Goal: Task Accomplishment & Management: Use online tool/utility

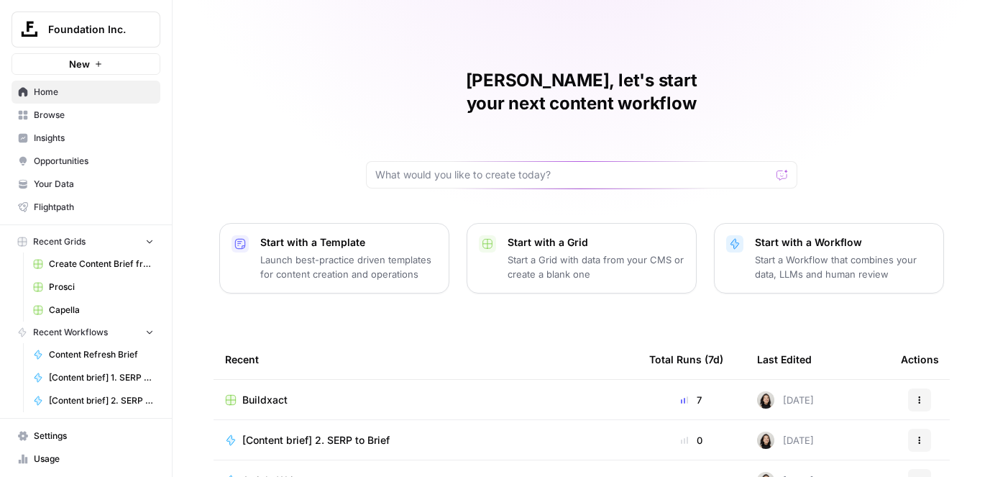
click at [147, 18] on button "Foundation Inc." at bounding box center [86, 30] width 149 height 36
click at [120, 65] on input "search" at bounding box center [139, 70] width 194 height 14
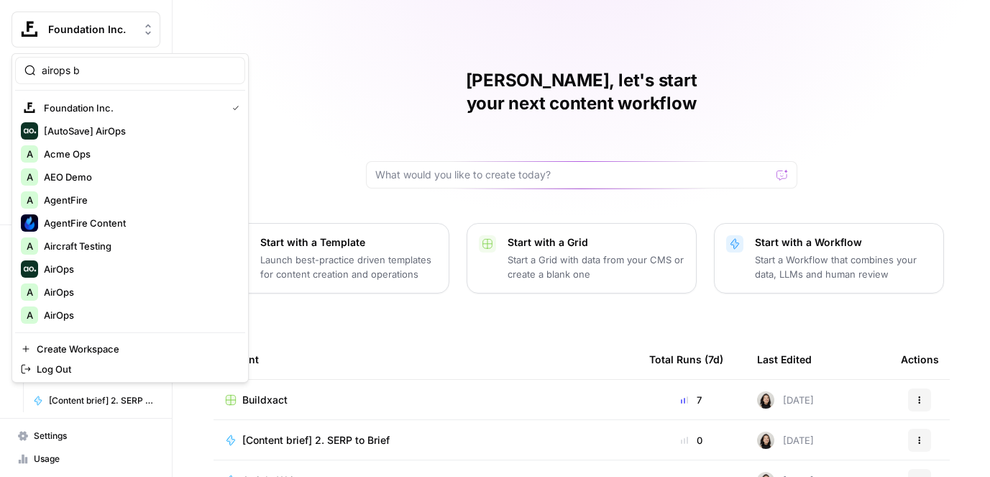
type input "airops b"
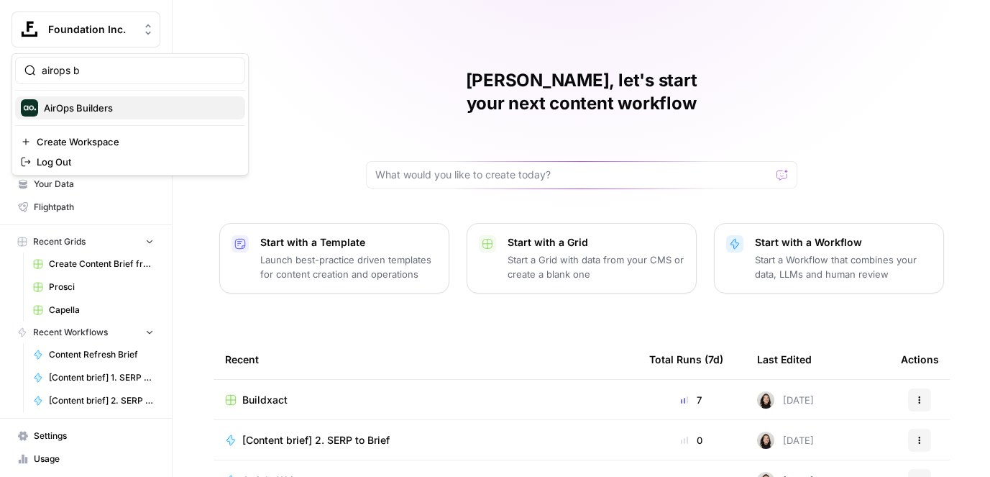
click at [114, 105] on span "AirOps Builders" at bounding box center [139, 108] width 190 height 14
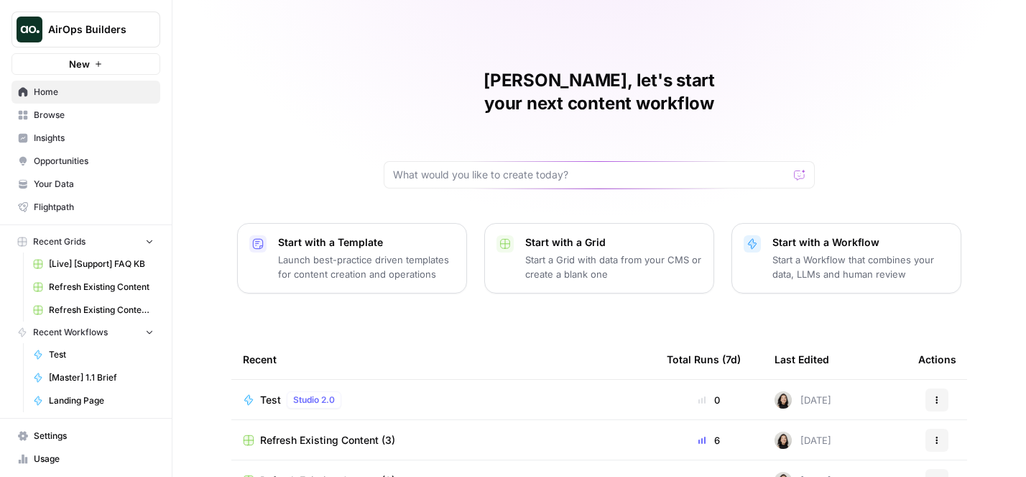
click at [97, 65] on icon "button" at bounding box center [98, 64] width 9 height 9
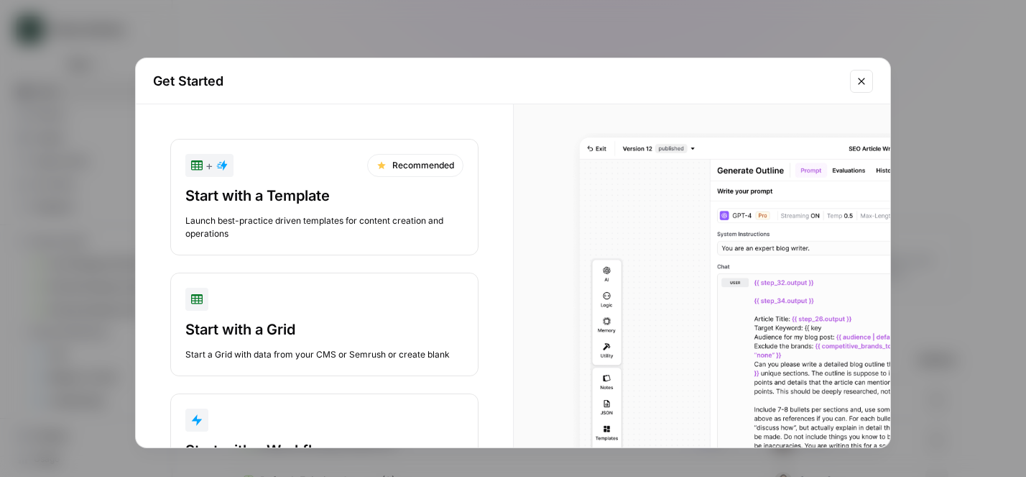
click at [283, 417] on div "button" at bounding box center [324, 419] width 278 height 23
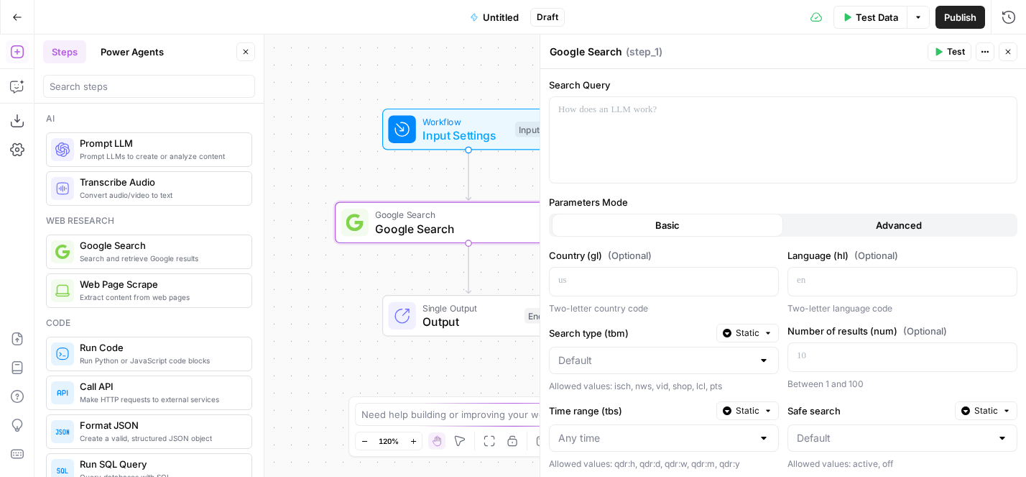
drag, startPoint x: 333, startPoint y: 165, endPoint x: 339, endPoint y: 99, distance: 66.4
click at [254, 70] on body "AirOps Builders New Home Browse Insights Opportunities Your Data Flightpath Rec…" at bounding box center [513, 238] width 1026 height 477
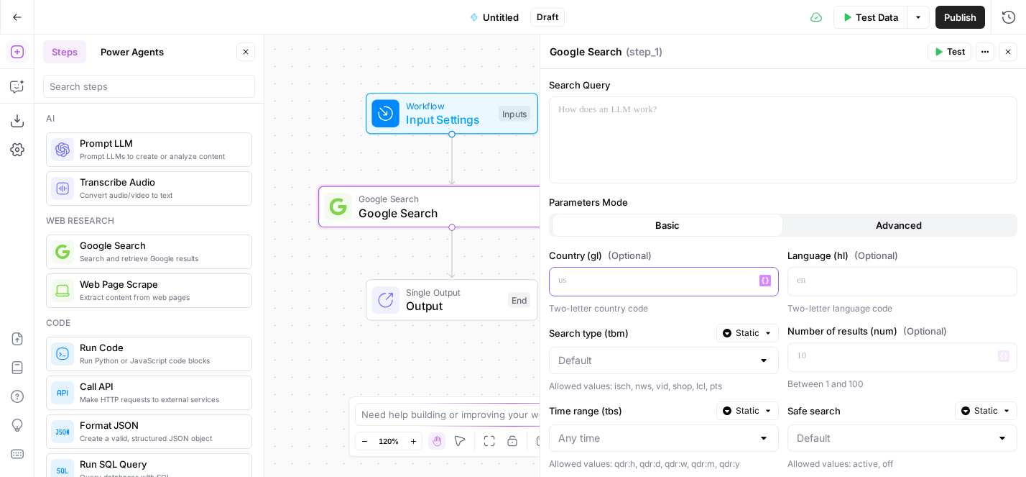
click at [615, 278] on p at bounding box center [652, 280] width 188 height 14
click at [608, 125] on div at bounding box center [783, 140] width 467 height 86
click at [961, 50] on span "Test" at bounding box center [956, 51] width 18 height 13
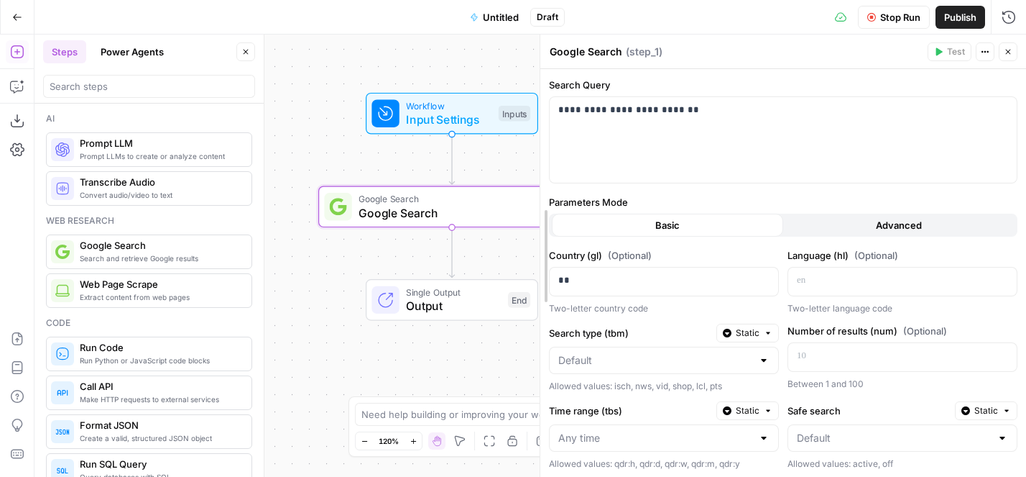
drag, startPoint x: 544, startPoint y: 109, endPoint x: 665, endPoint y: 109, distance: 120.8
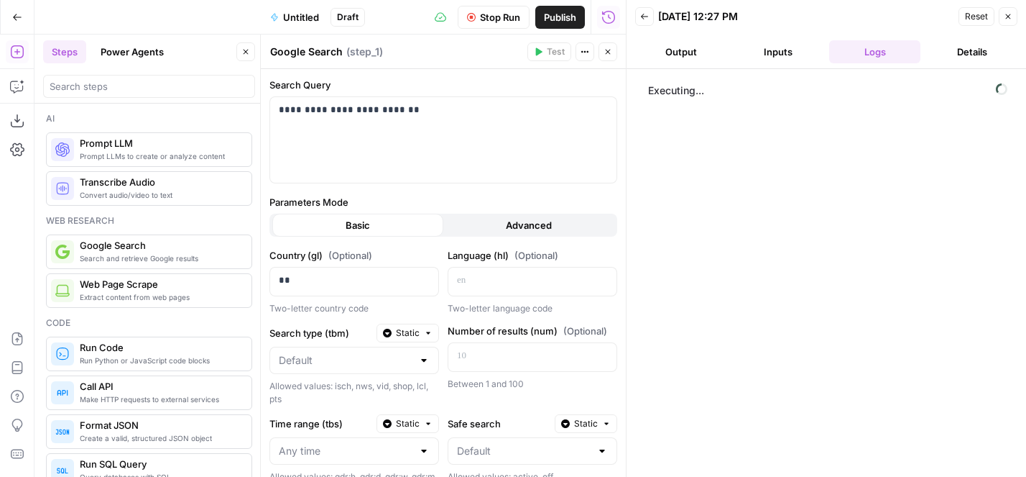
click at [612, 47] on button "Close" at bounding box center [608, 51] width 19 height 19
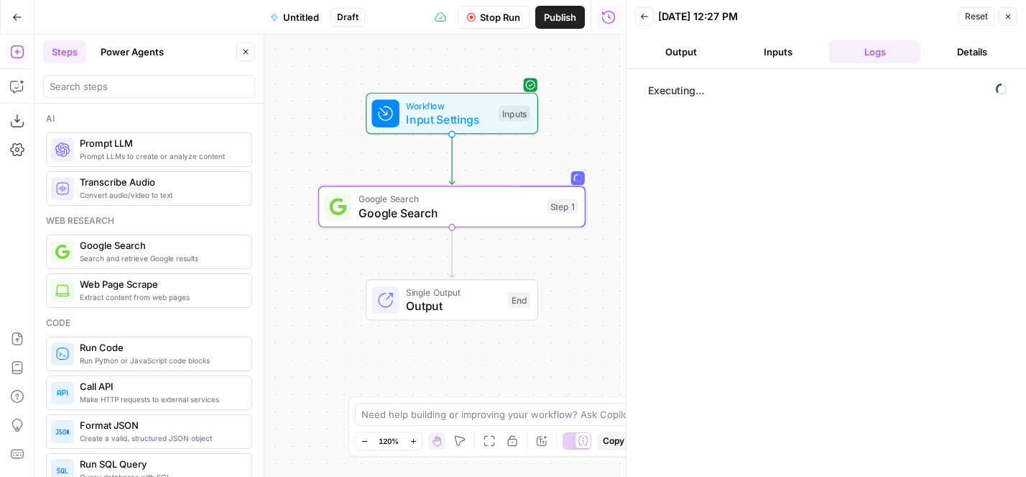
click at [668, 49] on button "Output" at bounding box center [680, 51] width 91 height 23
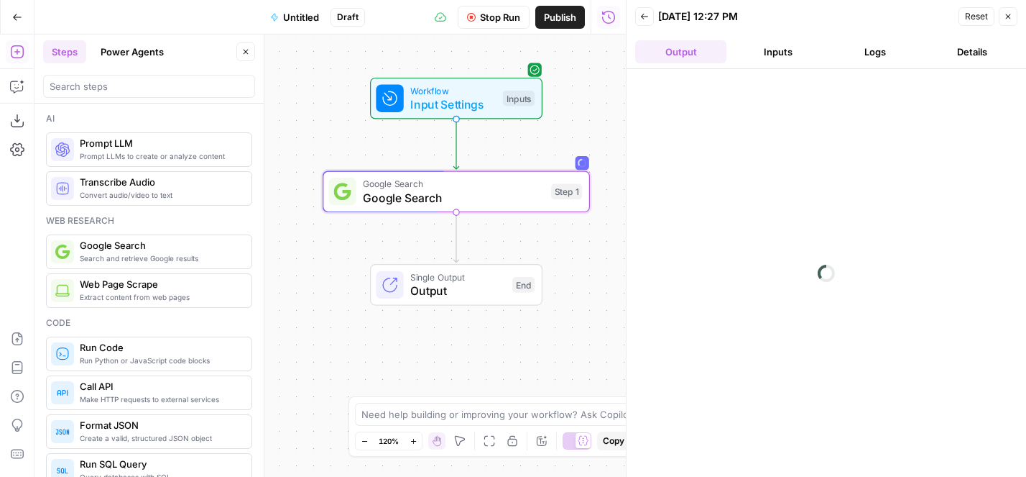
drag, startPoint x: 599, startPoint y: 117, endPoint x: 604, endPoint y: 101, distance: 16.4
click at [604, 101] on div "Workflow Input Settings Inputs Google Search Google Search Step 1 Single Output…" at bounding box center [331, 256] width 592 height 442
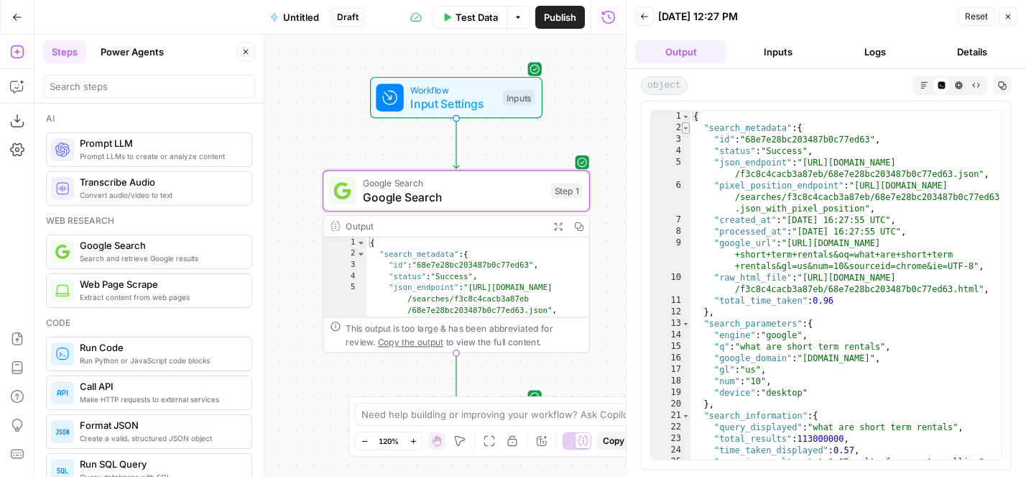
type textarea "*"
click at [688, 129] on span "Toggle code folding, rows 2 through 12" at bounding box center [686, 128] width 8 height 12
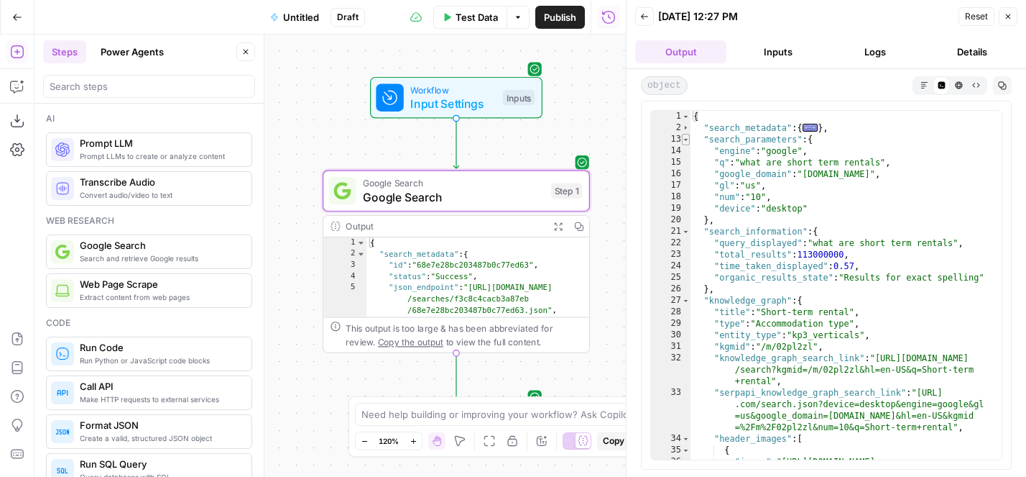
click at [686, 138] on span "Toggle code folding, rows 13 through 20" at bounding box center [686, 140] width 8 height 12
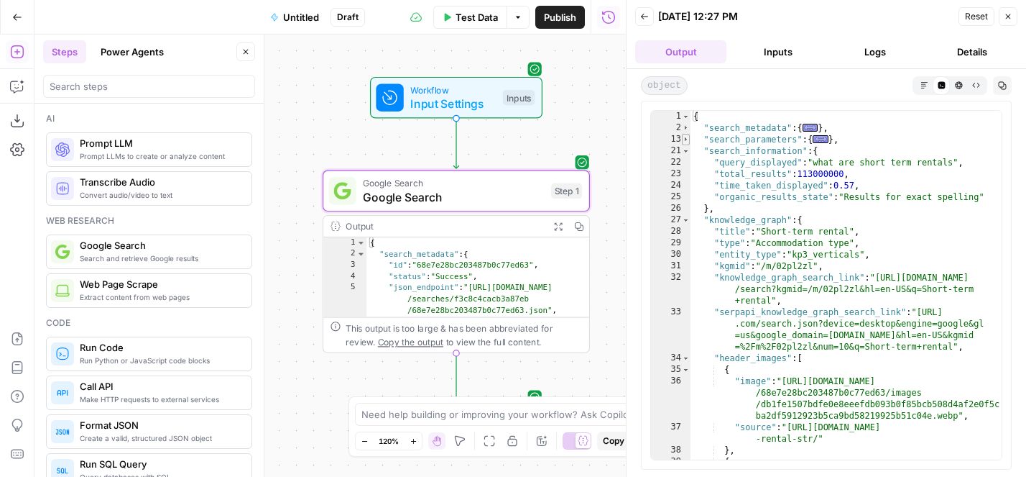
click at [686, 143] on span "Toggle code folding, rows 13 through 20" at bounding box center [686, 140] width 8 height 12
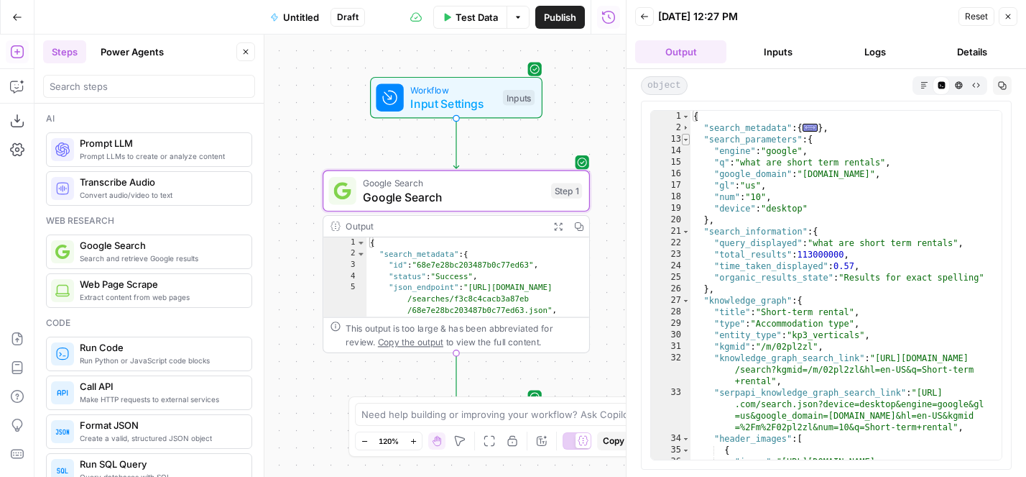
click at [686, 137] on span "Toggle code folding, rows 13 through 20" at bounding box center [686, 140] width 8 height 12
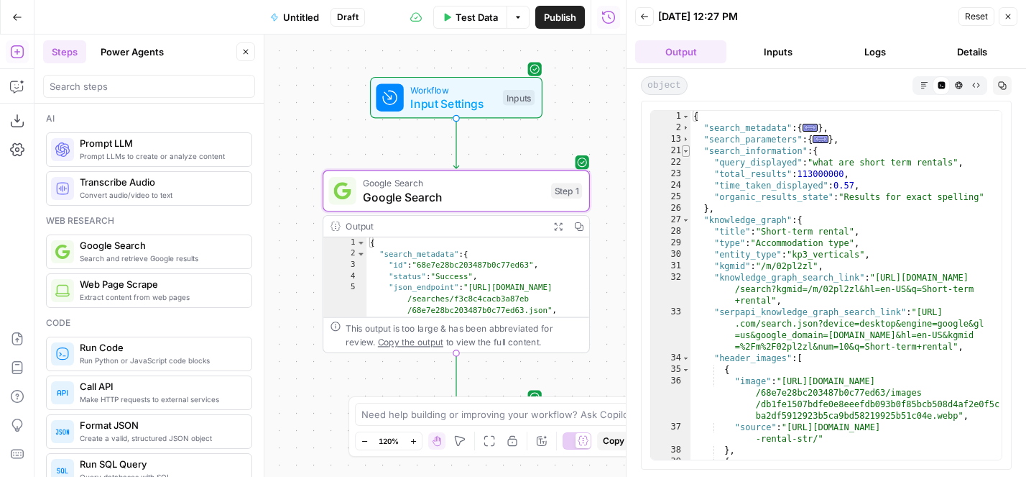
click at [686, 148] on span "Toggle code folding, rows 21 through 26" at bounding box center [686, 151] width 8 height 12
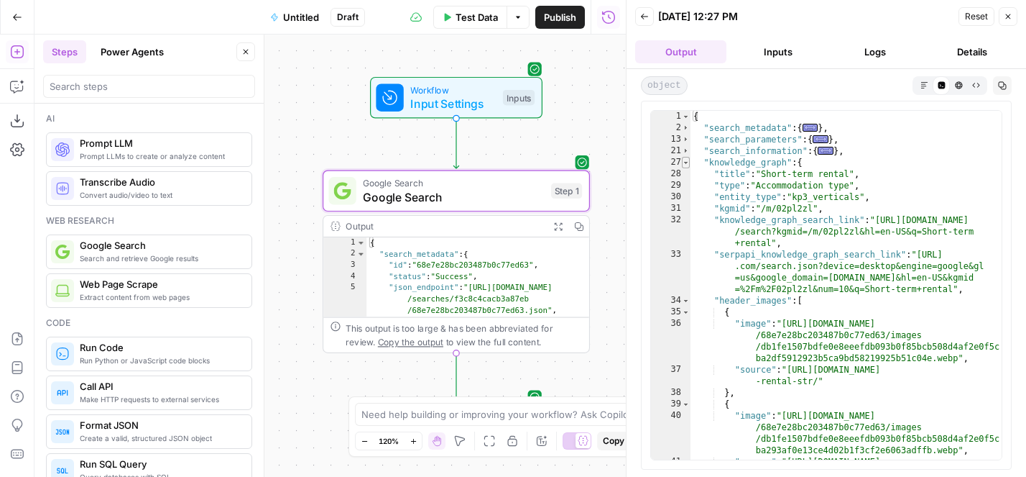
click at [686, 160] on span "Toggle code folding, rows 27 through 84" at bounding box center [686, 163] width 8 height 12
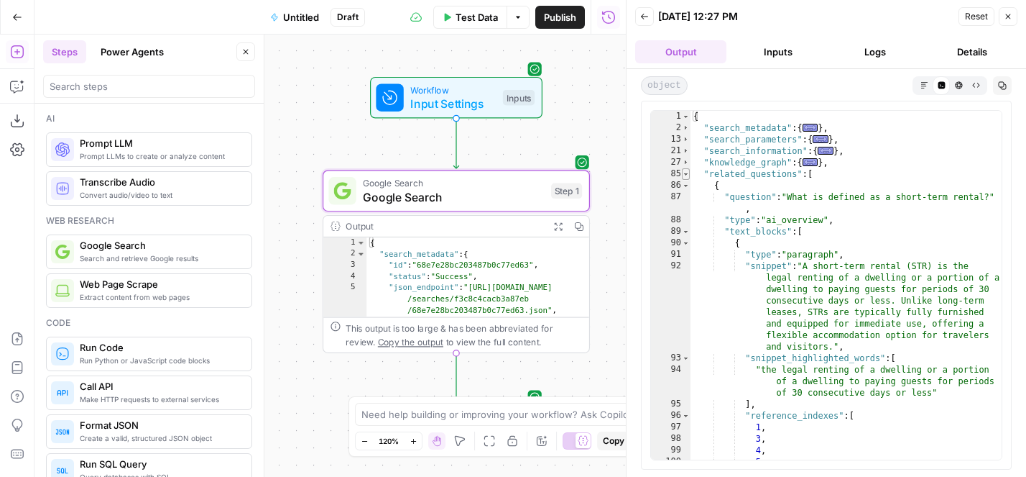
click at [686, 175] on span "Toggle code folding, rows 85 through 592" at bounding box center [686, 174] width 8 height 12
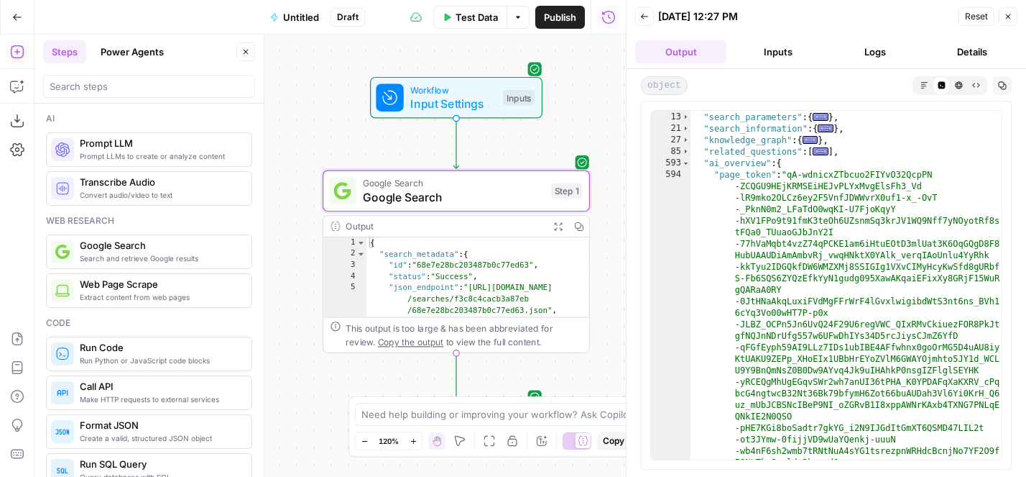
scroll to position [25, 0]
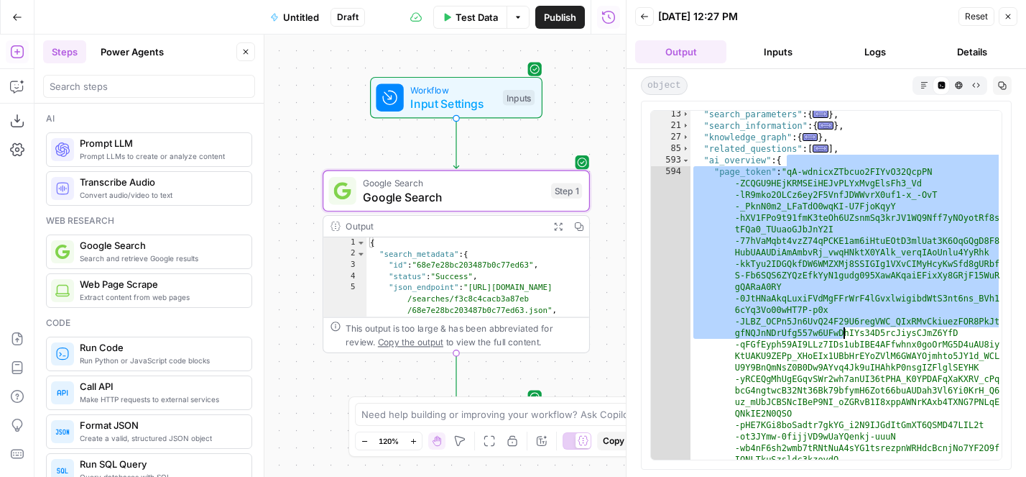
drag, startPoint x: 793, startPoint y: 164, endPoint x: 845, endPoint y: 336, distance: 179.4
click at [845, 336] on div ""search_parameters" : { ... } , "search_information" : { ... } , "knowledge_gra…" at bounding box center [846, 479] width 311 height 740
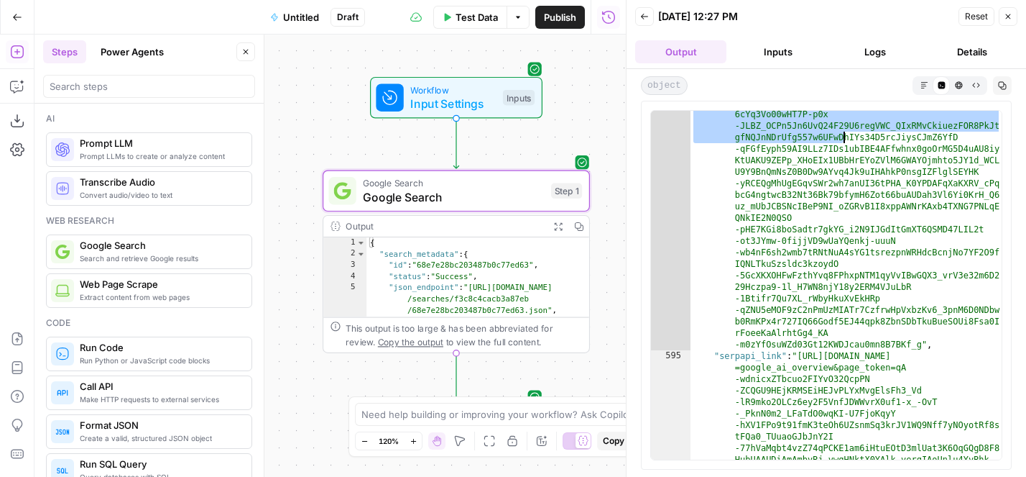
scroll to position [0, 0]
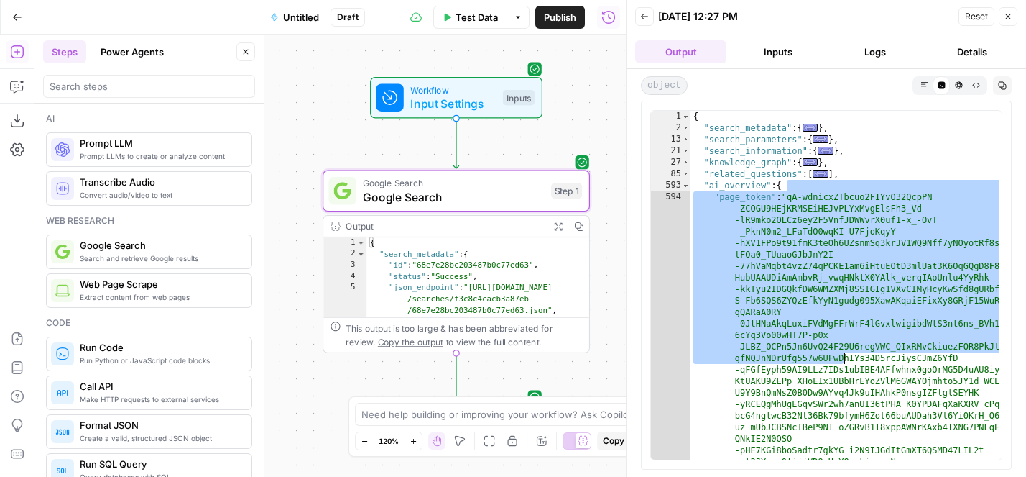
click at [726, 218] on div "{ "search_metadata" : { ... } , "search_parameters" : { ... } , "search_informa…" at bounding box center [846, 481] width 311 height 740
type textarea "**********"
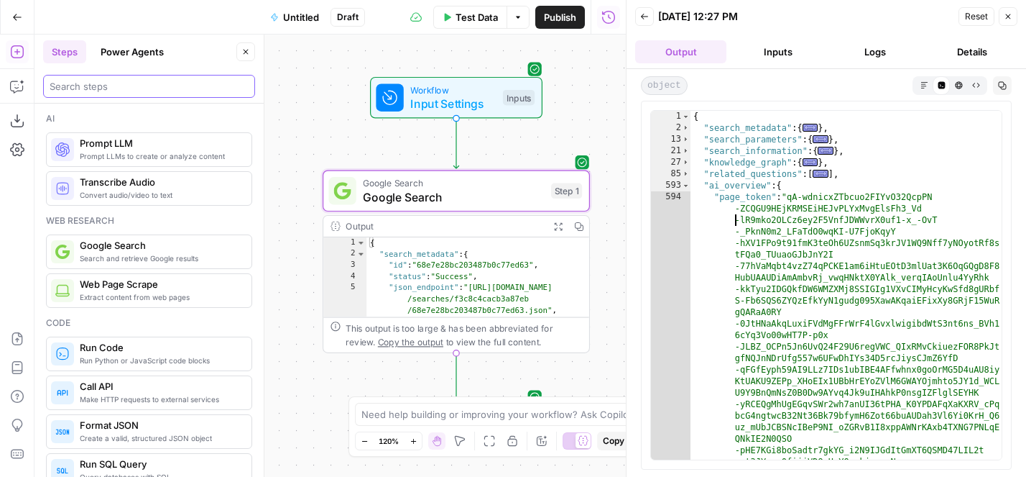
click at [109, 79] on input "search" at bounding box center [149, 86] width 199 height 14
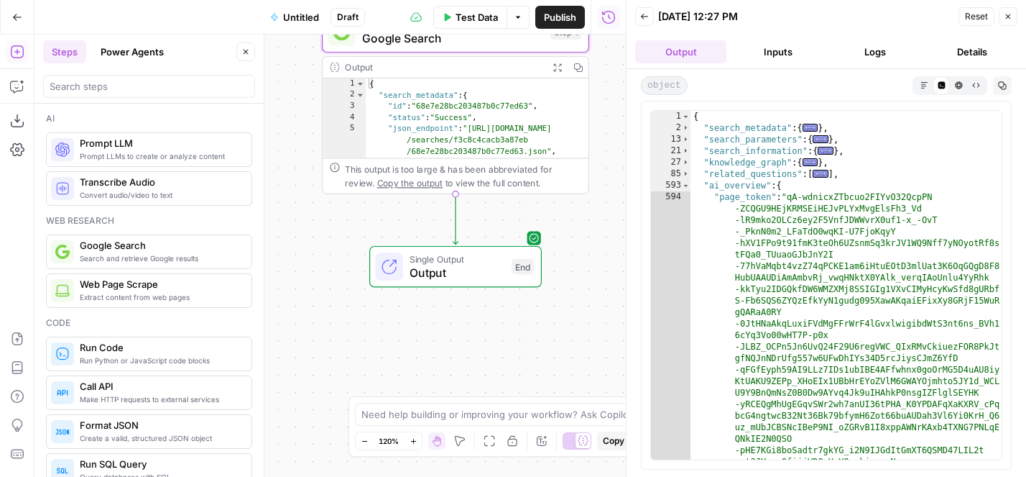
drag, startPoint x: 311, startPoint y: 410, endPoint x: 300, endPoint y: 216, distance: 194.4
click at [300, 216] on div "Workflow Input Settings Inputs Google Search Google Search Step 1 Output Expand…" at bounding box center [331, 256] width 592 height 442
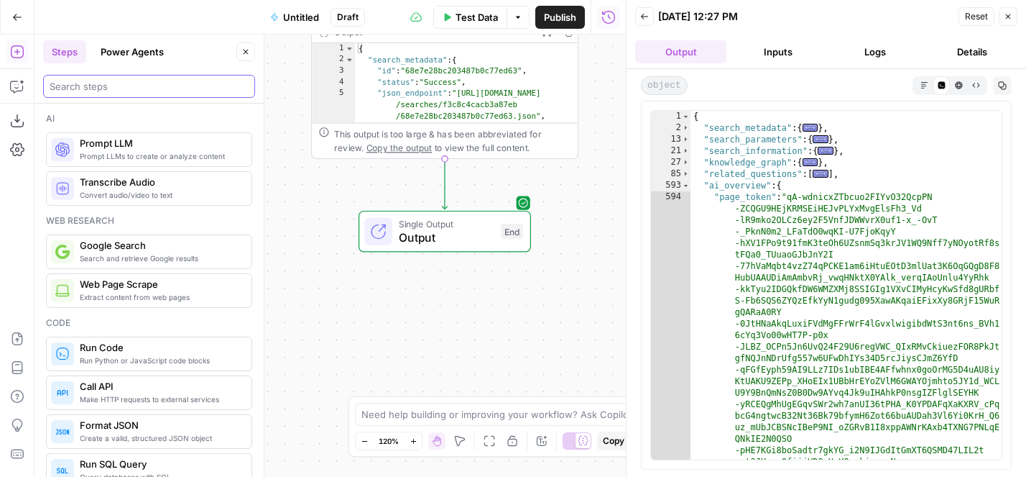
click at [81, 81] on input "search" at bounding box center [149, 86] width 199 height 14
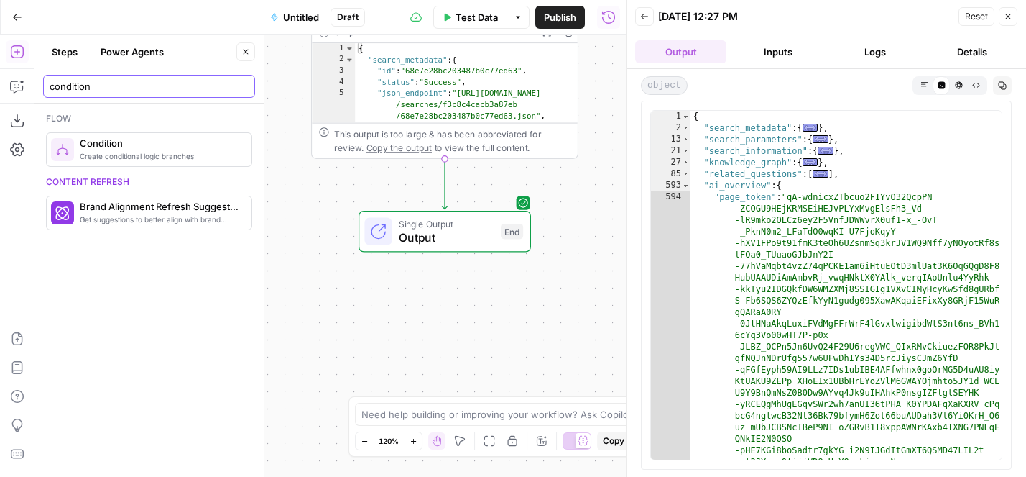
type input "condition"
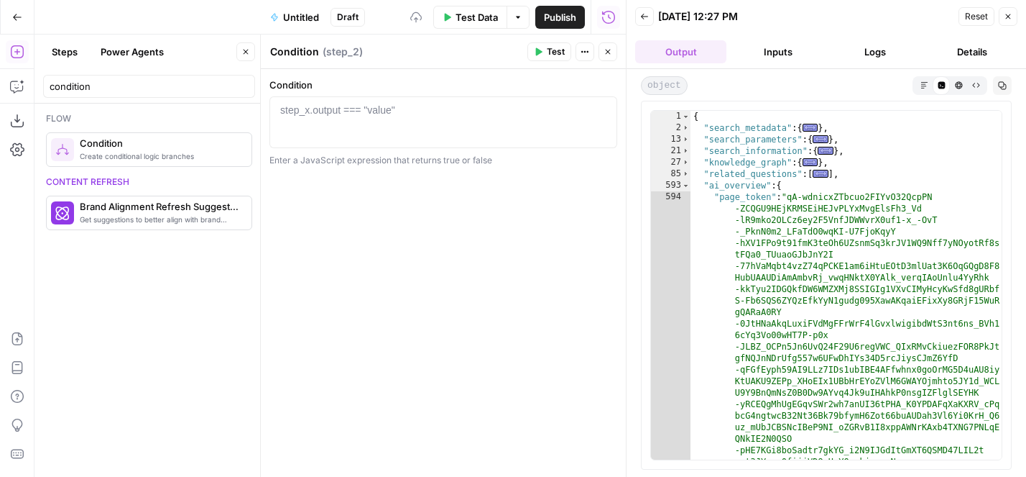
click at [428, 142] on div "1 step_x.output === "value" XXXXXXXXXXXXXXXXXXXXXXXXXXXXXXXXXXXXXXXXXXXXXXXXXXX…" at bounding box center [444, 122] width 348 height 52
click at [398, 121] on div at bounding box center [443, 135] width 335 height 65
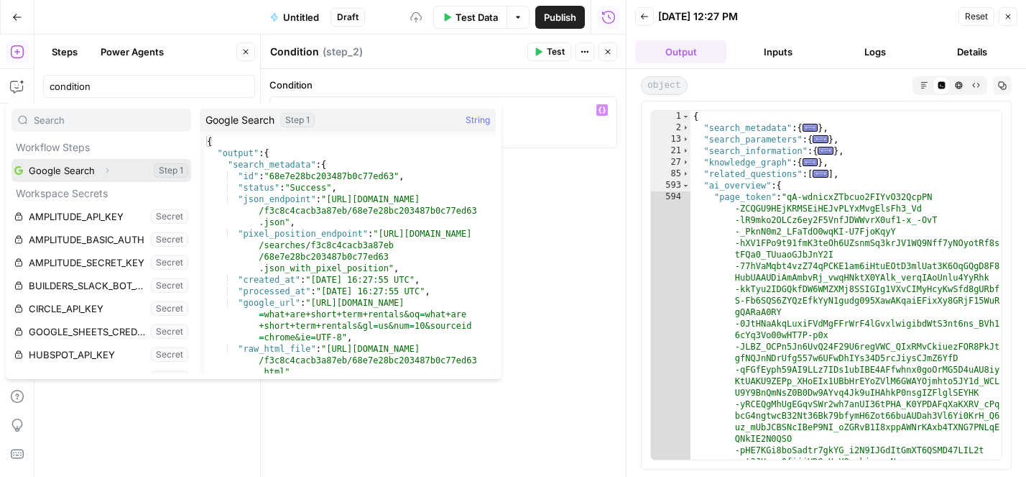
click at [109, 170] on icon "button" at bounding box center [107, 170] width 9 height 9
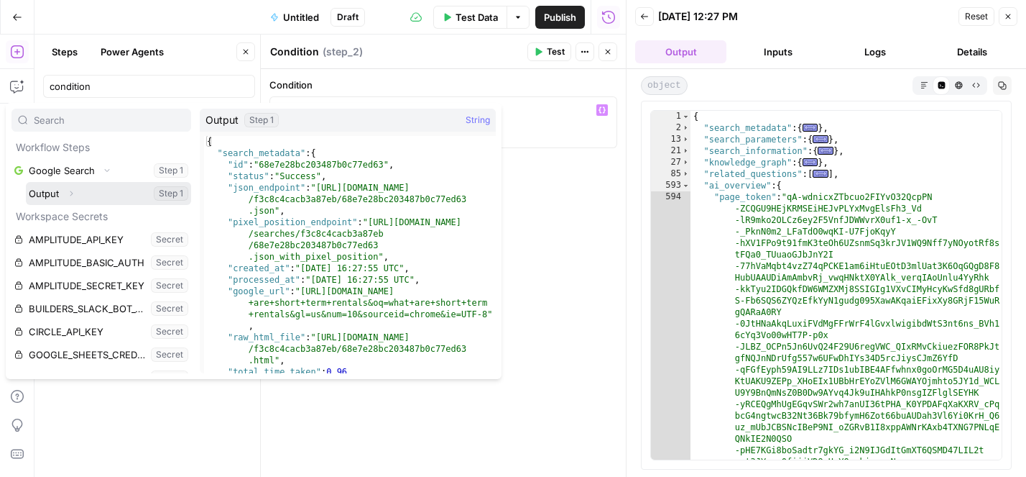
click at [70, 191] on icon "button" at bounding box center [71, 193] width 3 height 5
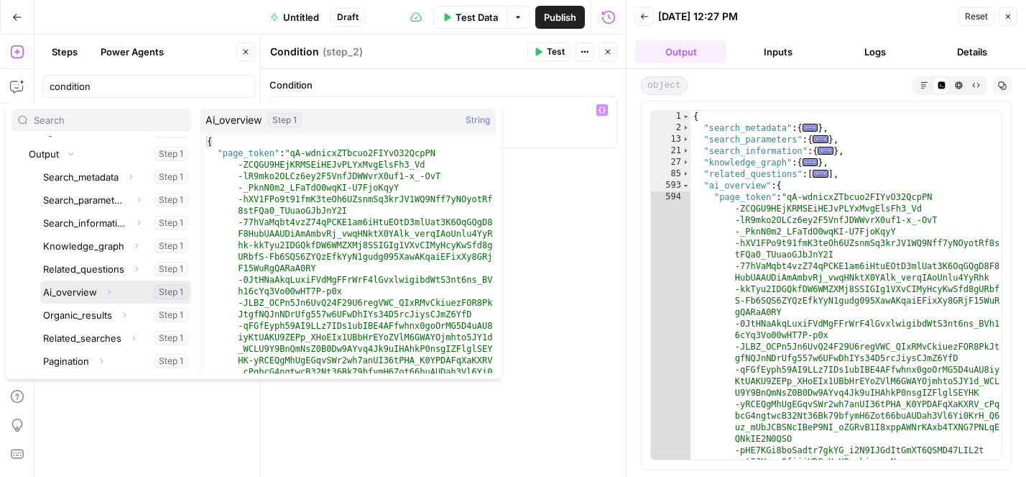
click at [70, 288] on button "Select variable Ai_overview" at bounding box center [115, 291] width 151 height 23
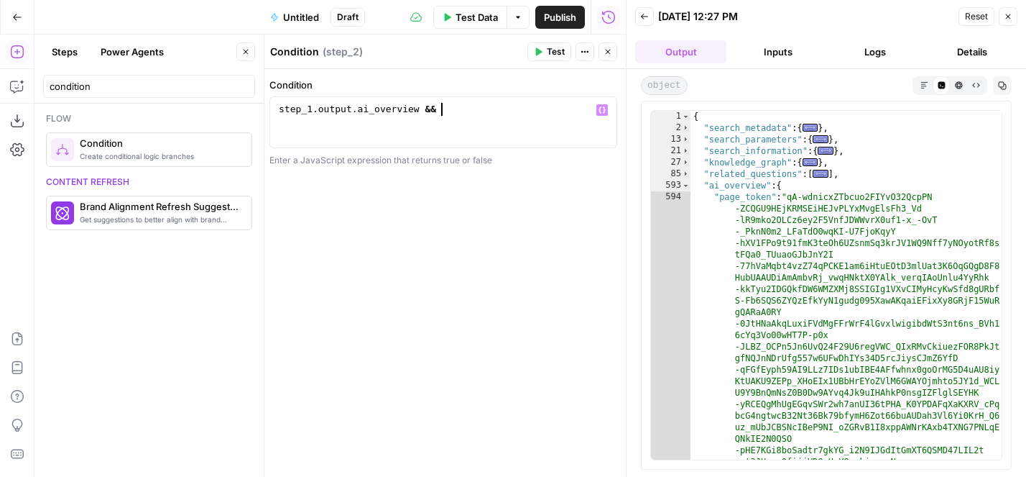
paste textarea "**********"
type textarea "**********"
click at [613, 51] on button "Close" at bounding box center [608, 51] width 19 height 19
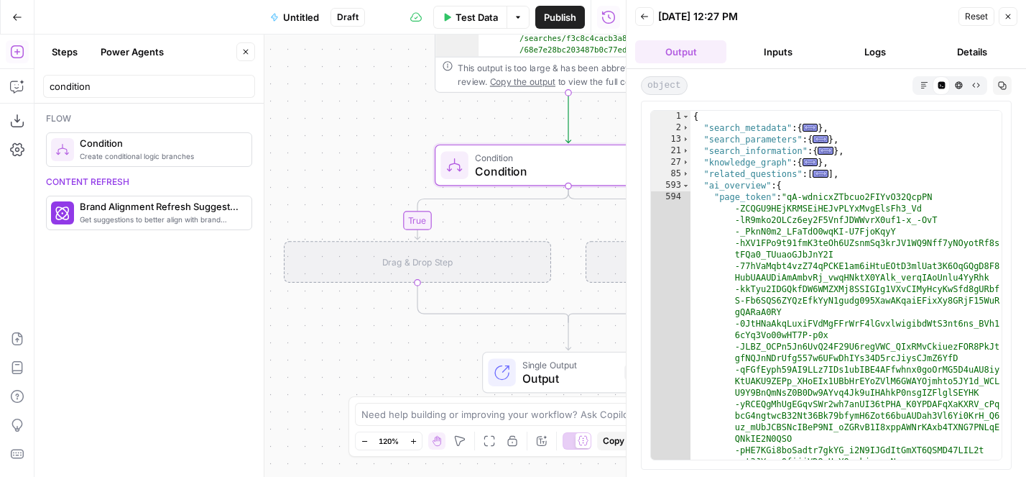
drag, startPoint x: 305, startPoint y: 188, endPoint x: 431, endPoint y: 104, distance: 150.3
click at [429, 106] on div "true false Workflow Input Settings Inputs Google Search Google Search Step 1 Ou…" at bounding box center [331, 256] width 592 height 442
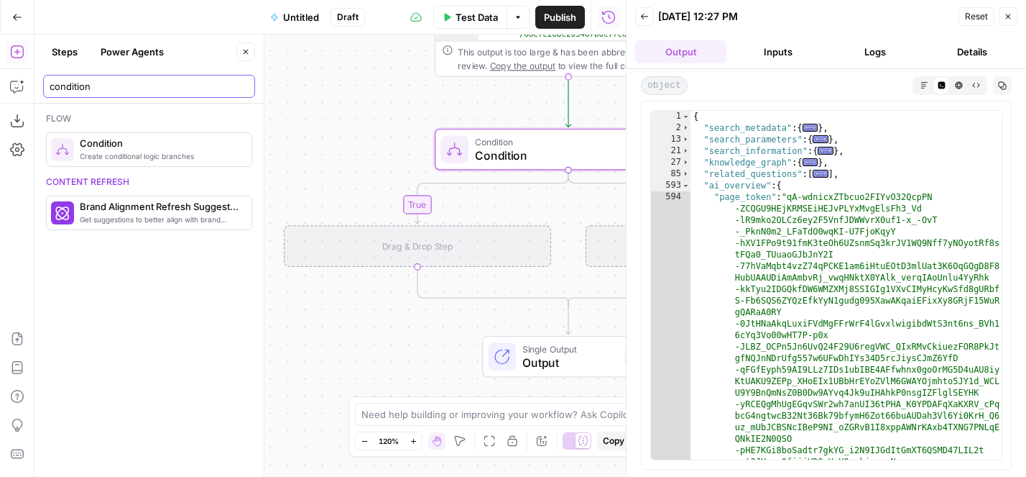
click at [232, 81] on input "condition" at bounding box center [149, 86] width 199 height 14
click at [242, 83] on input "condition" at bounding box center [149, 86] width 199 height 14
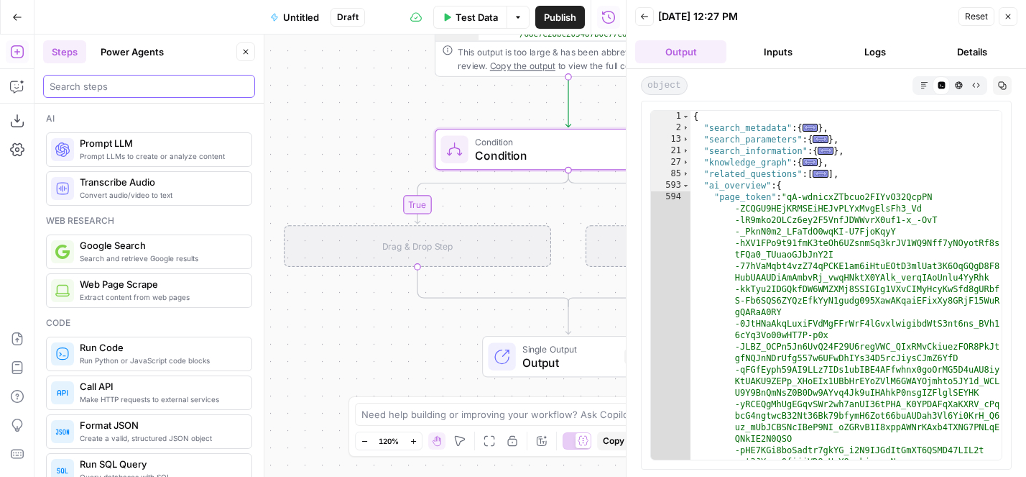
click at [208, 86] on input "search" at bounding box center [149, 86] width 199 height 14
type input "a"
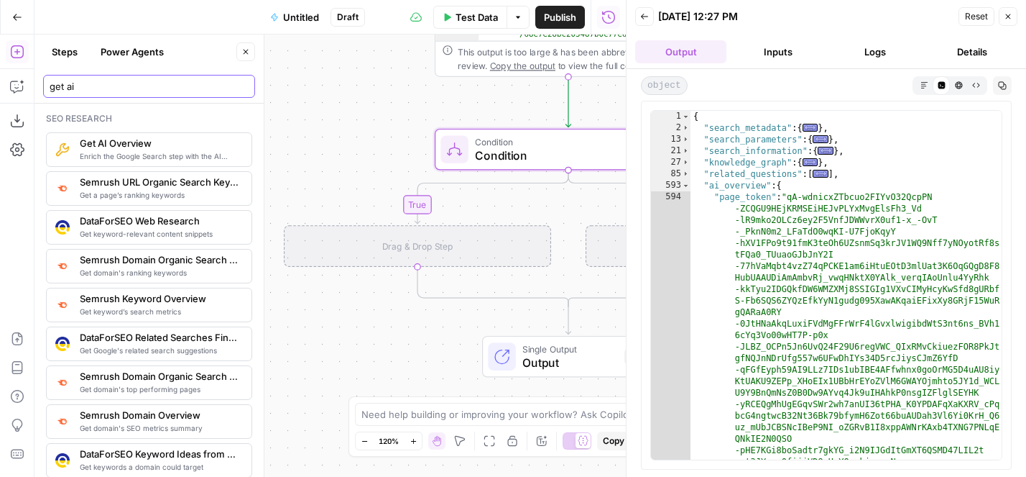
type input "get ai"
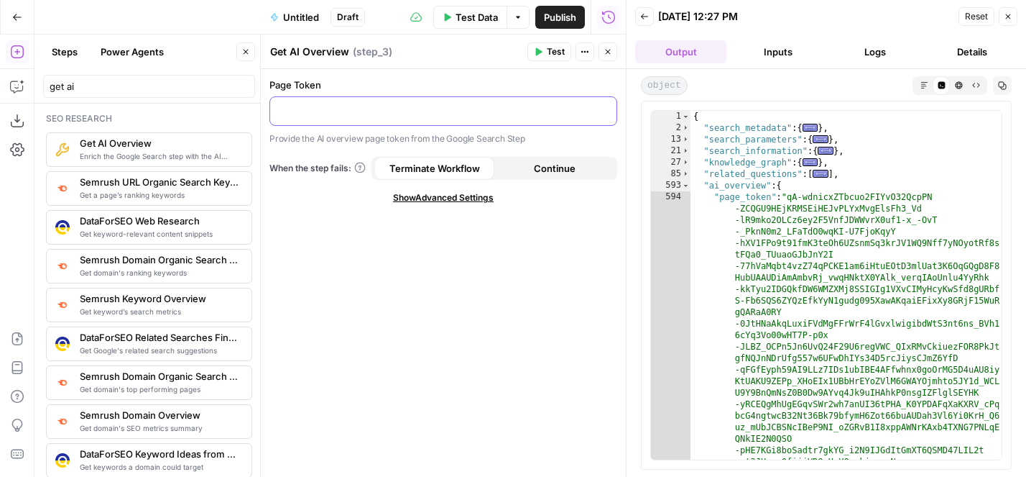
click at [347, 112] on p at bounding box center [443, 110] width 329 height 14
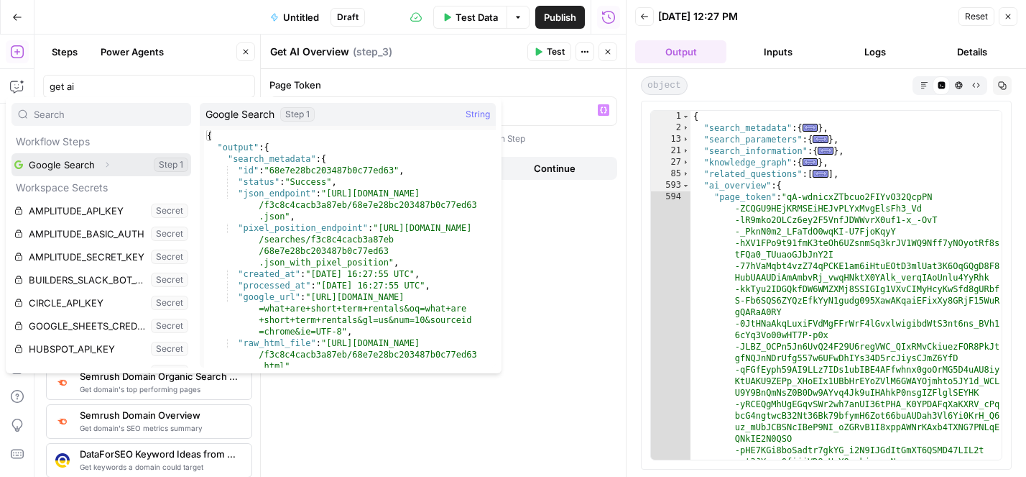
click at [111, 163] on button "Expand" at bounding box center [107, 164] width 19 height 19
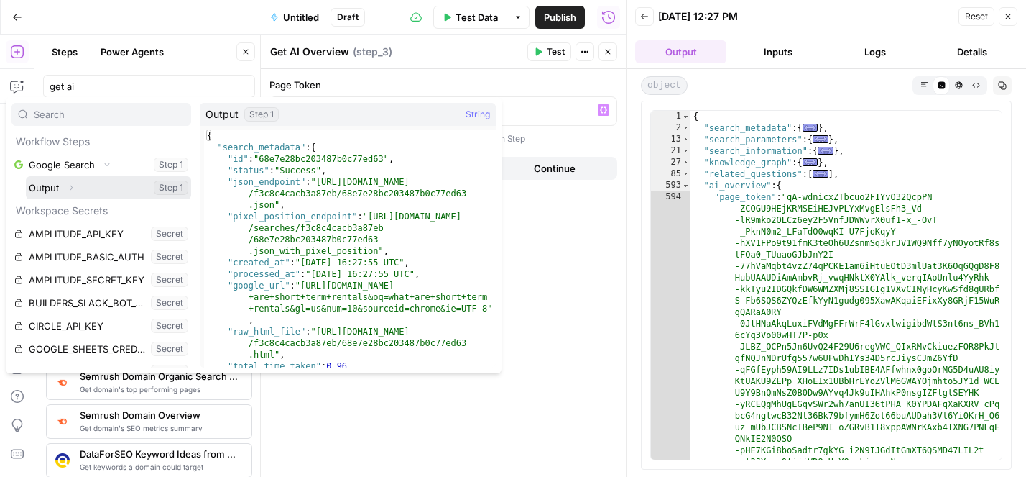
click at [76, 183] on button "Expand" at bounding box center [71, 187] width 19 height 19
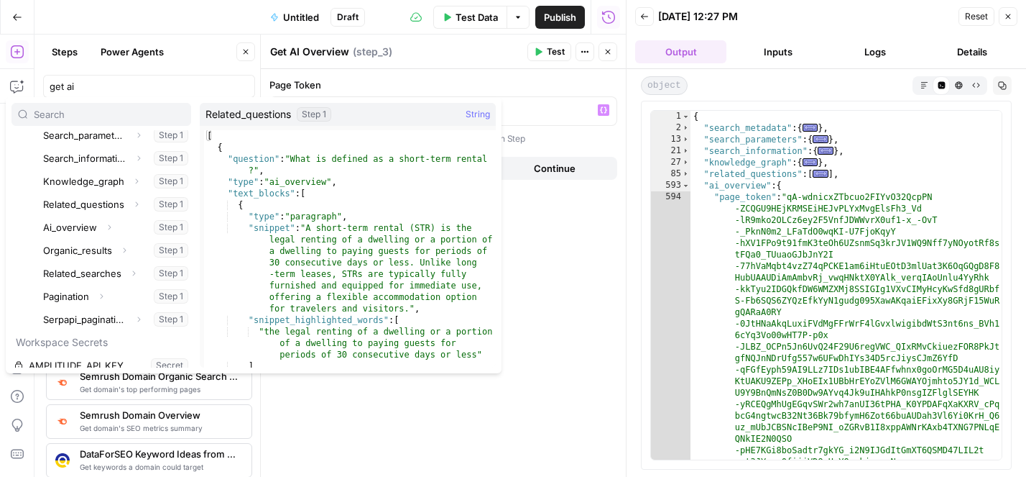
scroll to position [62, 0]
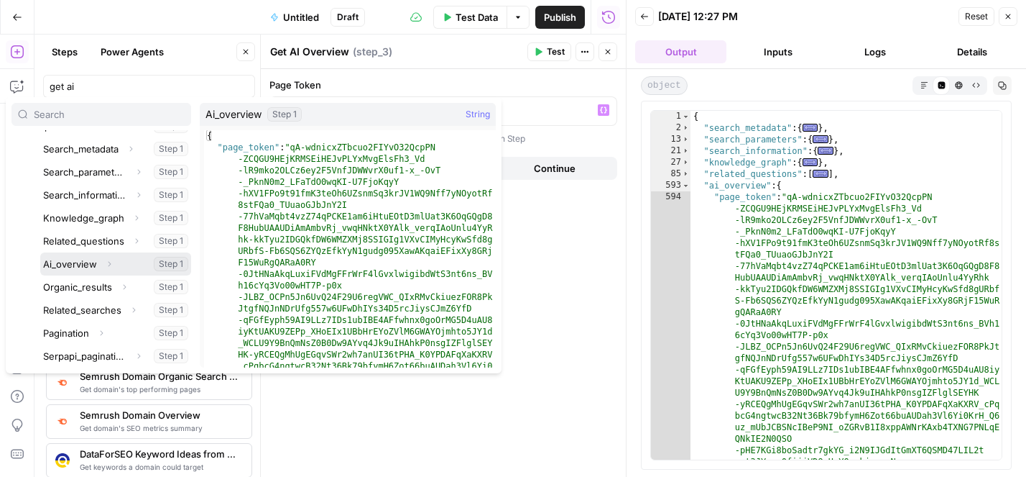
click at [111, 256] on button "Expand" at bounding box center [109, 263] width 19 height 19
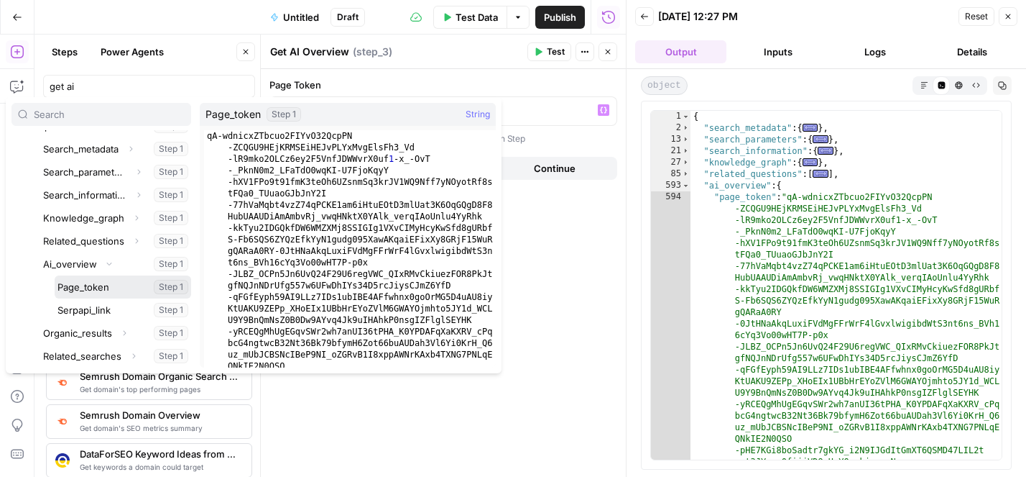
click at [92, 289] on button "Select variable Page_token" at bounding box center [123, 286] width 137 height 23
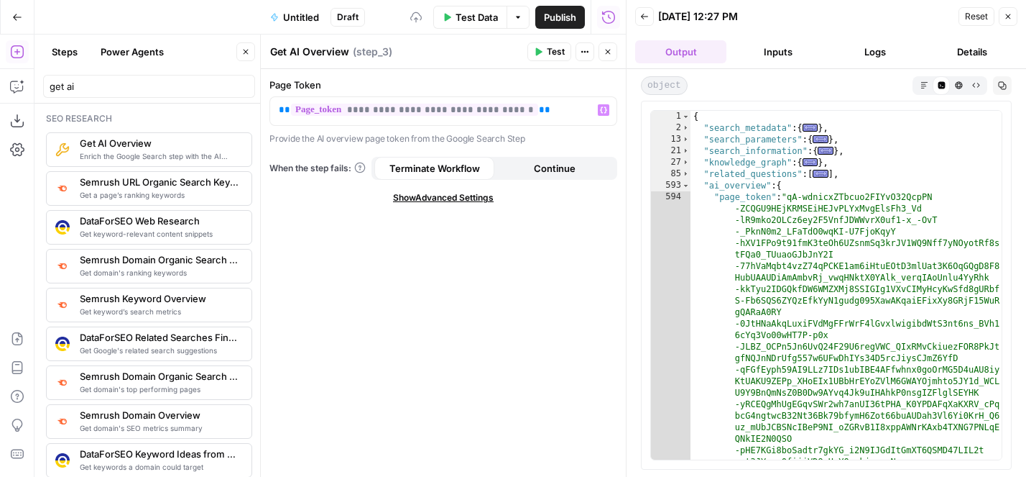
click at [556, 44] on button "Test" at bounding box center [550, 51] width 44 height 19
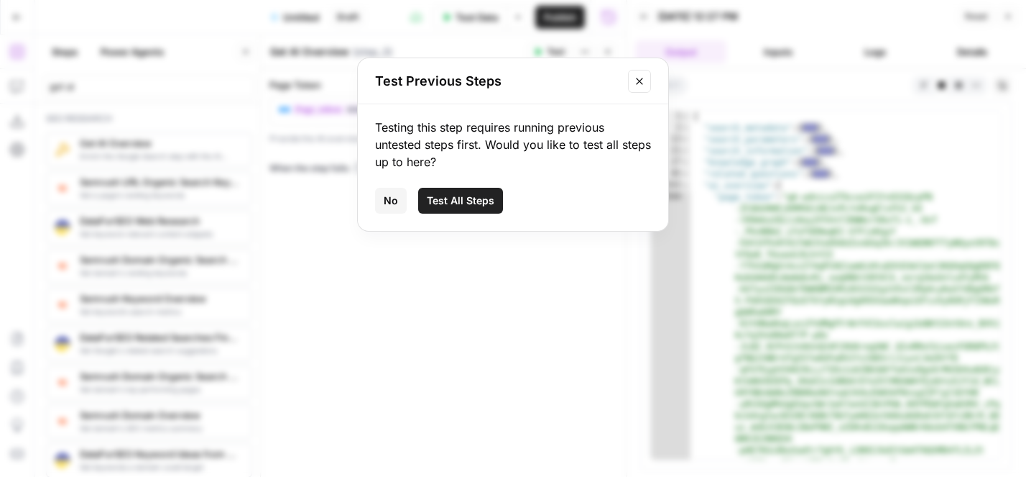
click at [645, 78] on button "Close modal" at bounding box center [639, 81] width 23 height 23
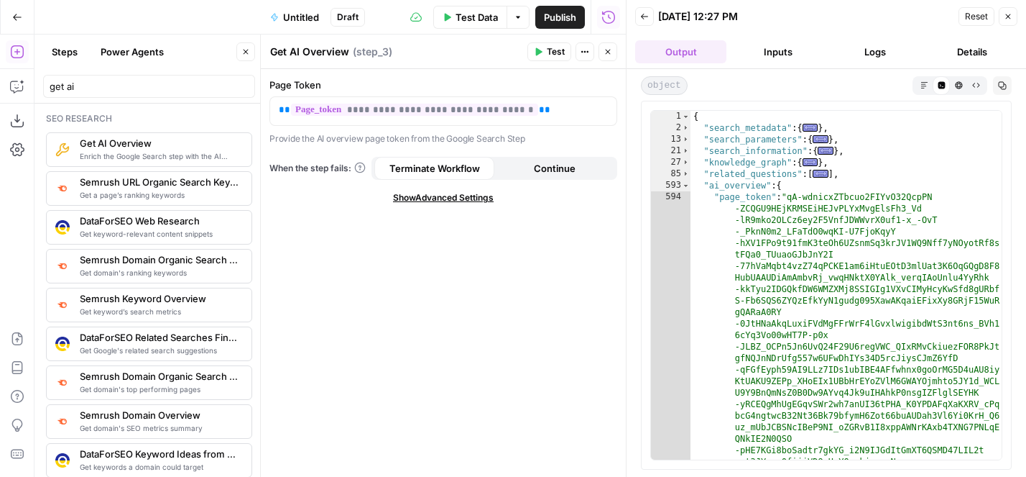
click at [610, 62] on header "Get AI Overview Get AI Overview ( step_3 ) Test Actions Close" at bounding box center [443, 52] width 365 height 35
click at [609, 59] on button "Close" at bounding box center [608, 51] width 19 height 19
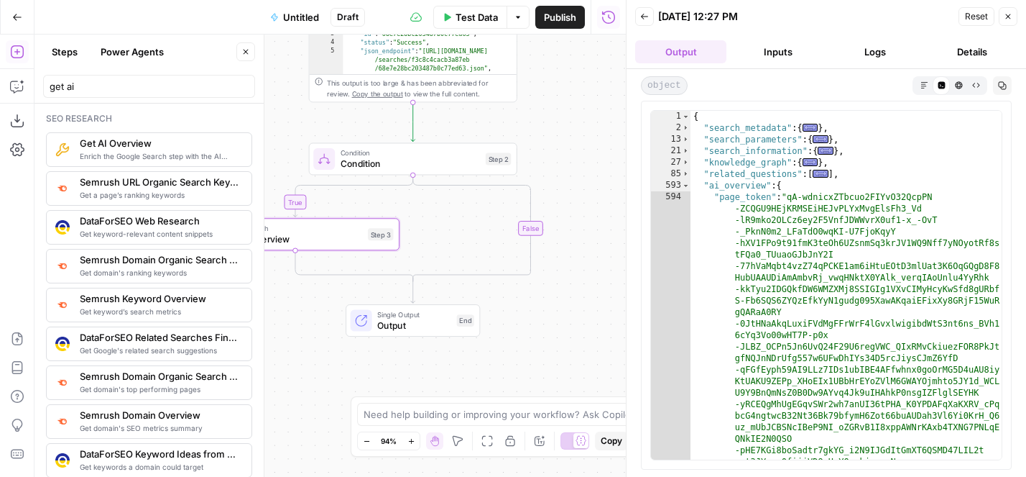
drag, startPoint x: 359, startPoint y: 193, endPoint x: 246, endPoint y: 193, distance: 112.8
click at [246, 193] on body "AirOps Builders New Home Browse Insights Opportunities Your Data Flightpath Rec…" at bounding box center [513, 238] width 1026 height 477
click at [485, 130] on span "Test" at bounding box center [493, 134] width 16 height 12
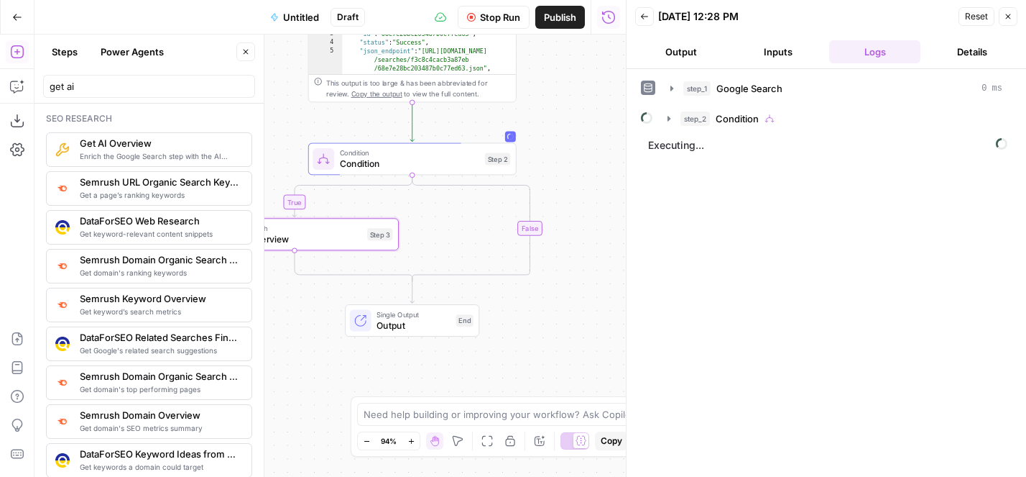
drag, startPoint x: 313, startPoint y: 120, endPoint x: 359, endPoint y: 208, distance: 100.0
click at [359, 198] on div "true false Workflow Input Settings Inputs Google Search Google Search Step 1 Ou…" at bounding box center [331, 256] width 592 height 442
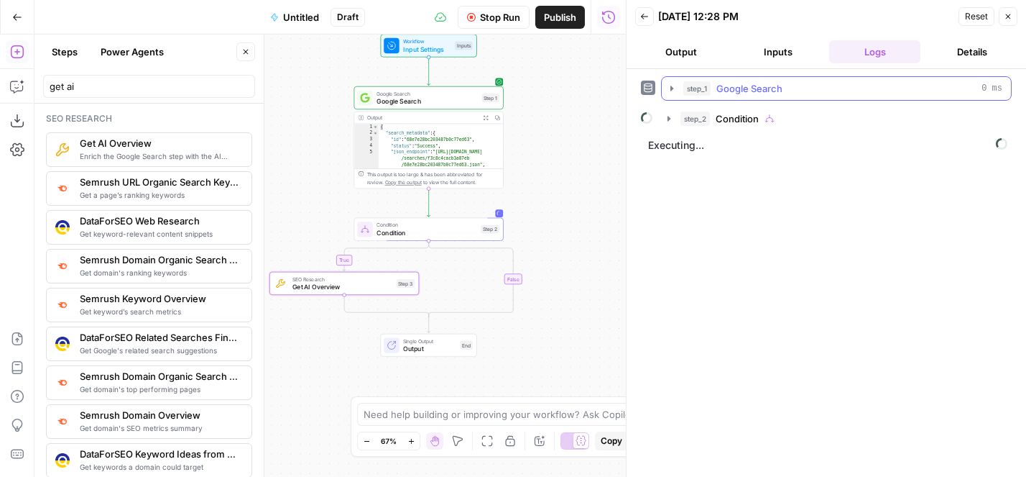
click at [668, 85] on icon "button" at bounding box center [672, 89] width 12 height 12
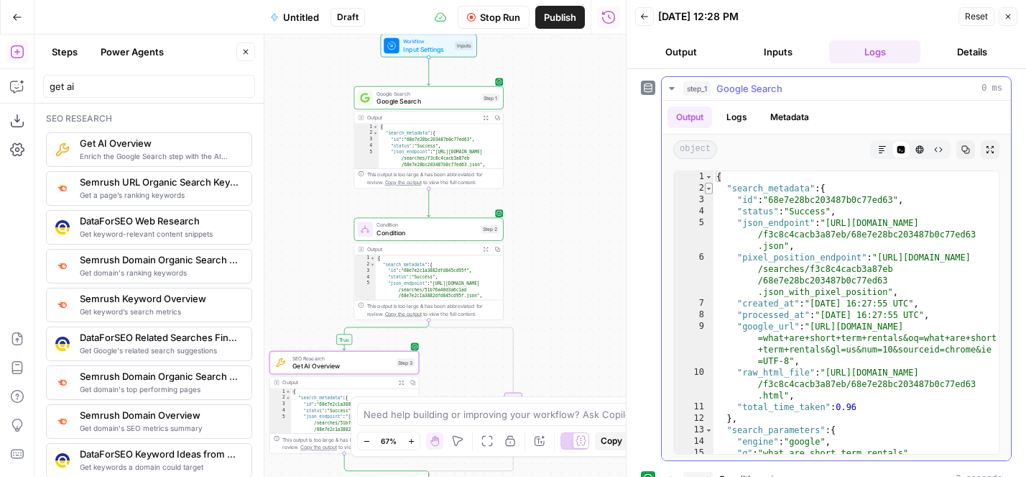
type textarea "*"
click at [709, 192] on span "Toggle code folding, rows 2 through 12" at bounding box center [709, 189] width 8 height 12
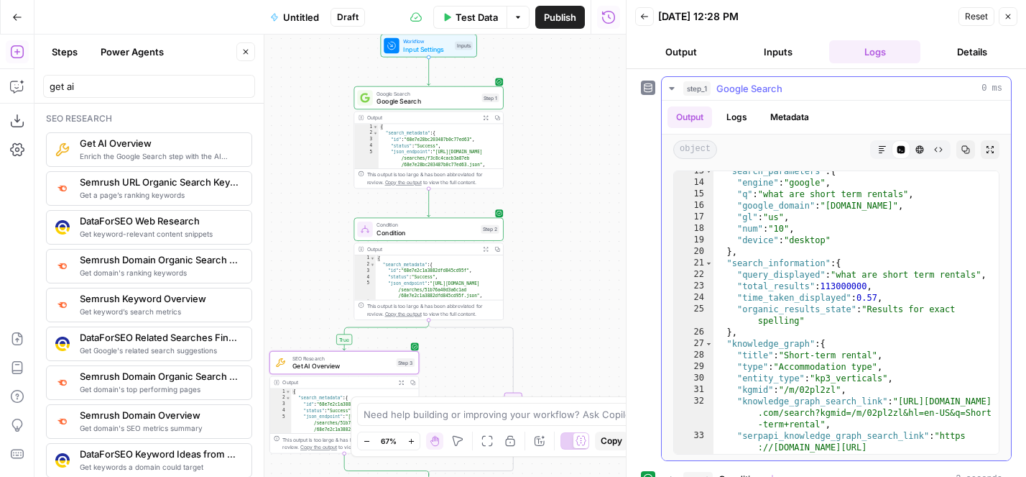
scroll to position [0, 0]
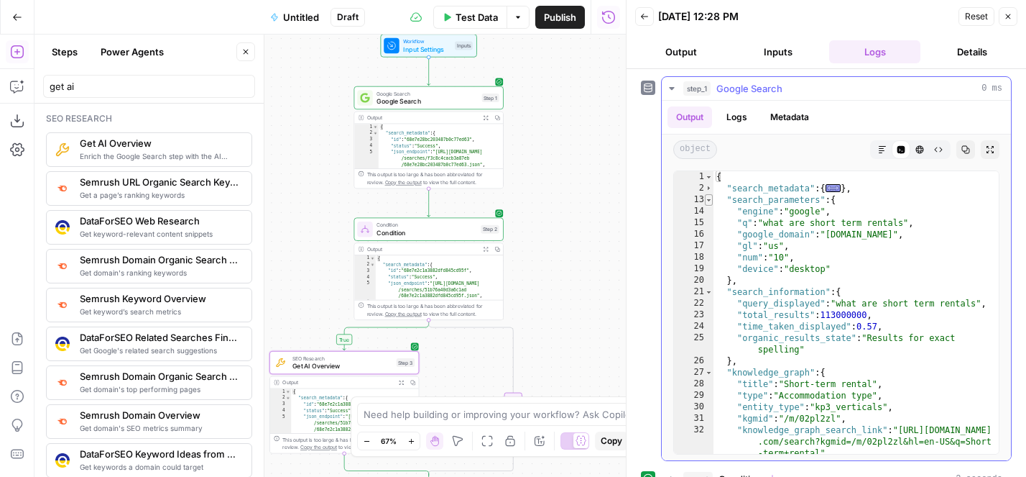
click at [708, 199] on span "Toggle code folding, rows 13 through 20" at bounding box center [709, 200] width 8 height 12
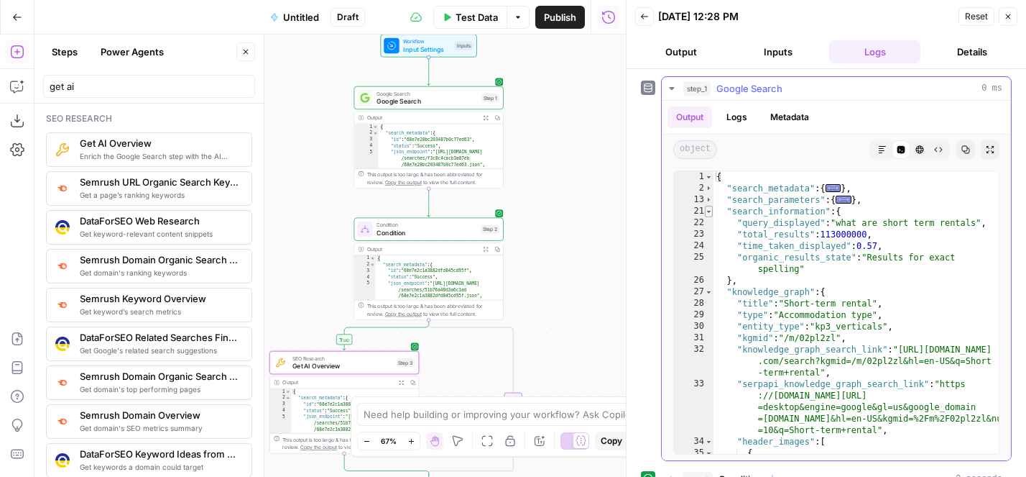
click at [711, 213] on span "Toggle code folding, rows 21 through 26" at bounding box center [709, 212] width 8 height 12
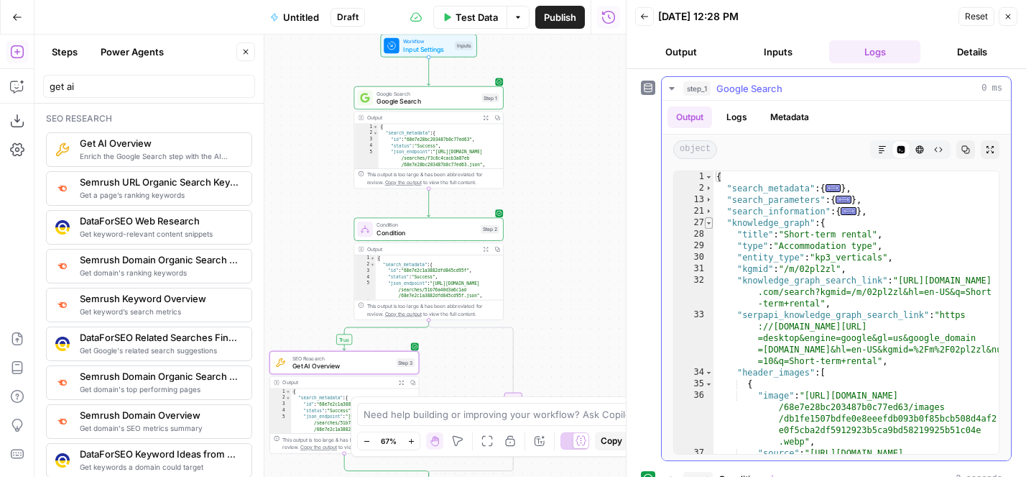
click at [712, 221] on span "Toggle code folding, rows 27 through 84" at bounding box center [709, 223] width 8 height 12
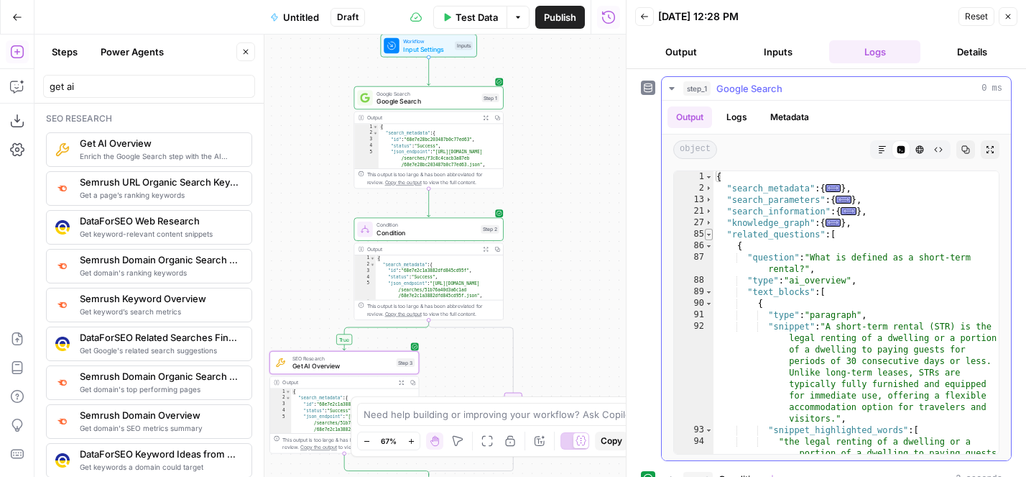
click at [712, 233] on span "Toggle code folding, rows 85 through 592" at bounding box center [709, 235] width 8 height 12
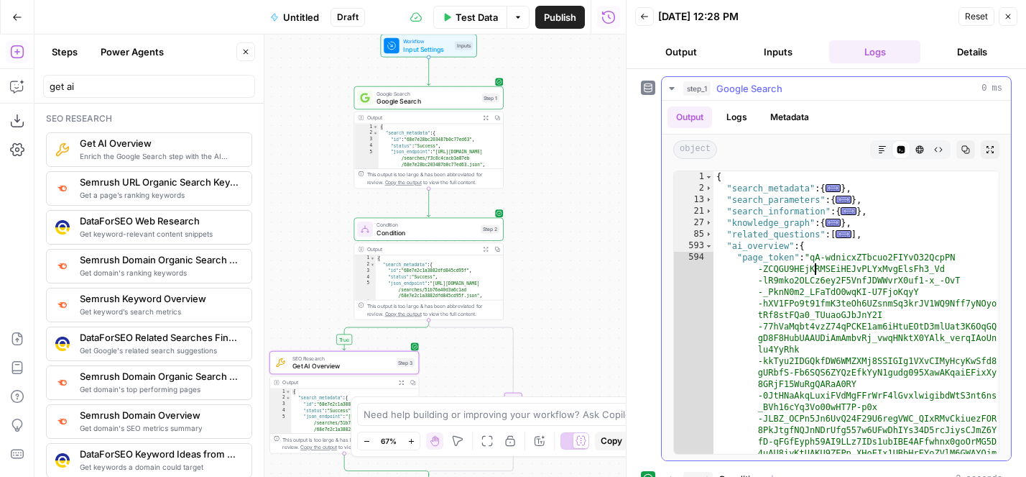
drag, startPoint x: 815, startPoint y: 263, endPoint x: 846, endPoint y: 378, distance: 119.1
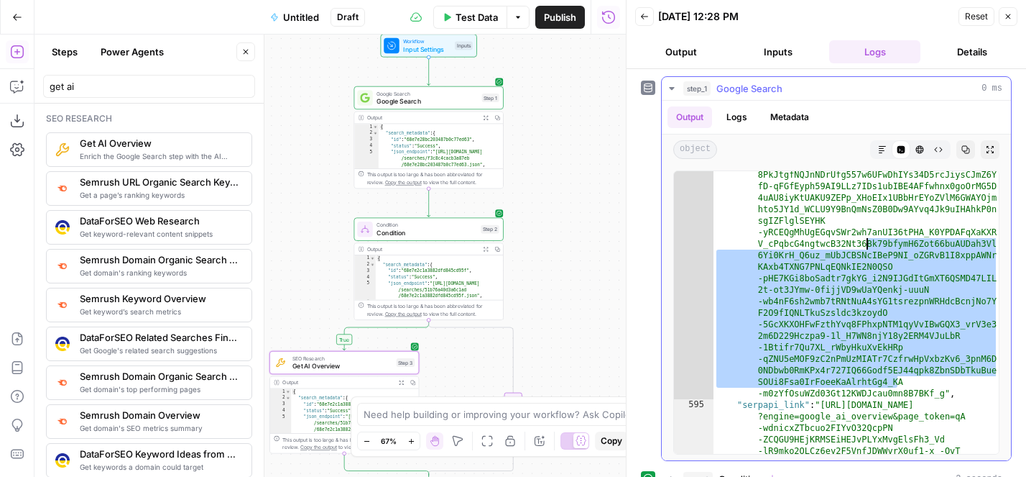
drag, startPoint x: 909, startPoint y: 379, endPoint x: 865, endPoint y: 246, distance: 140.0
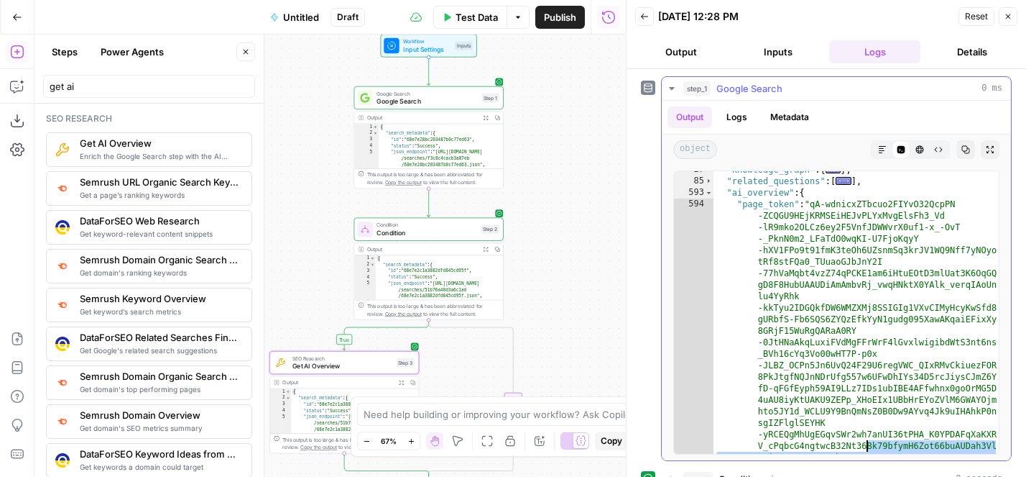
scroll to position [48, 0]
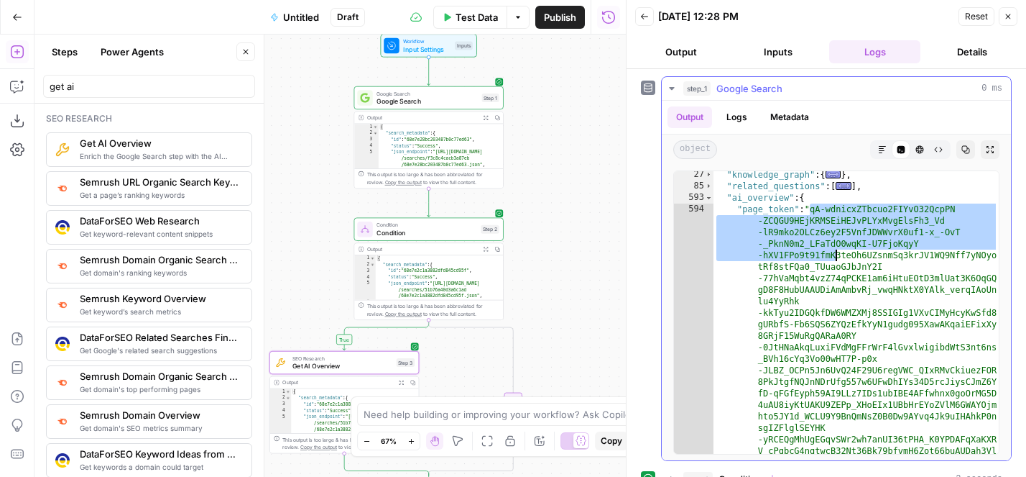
drag, startPoint x: 808, startPoint y: 207, endPoint x: 902, endPoint y: 390, distance: 205.4
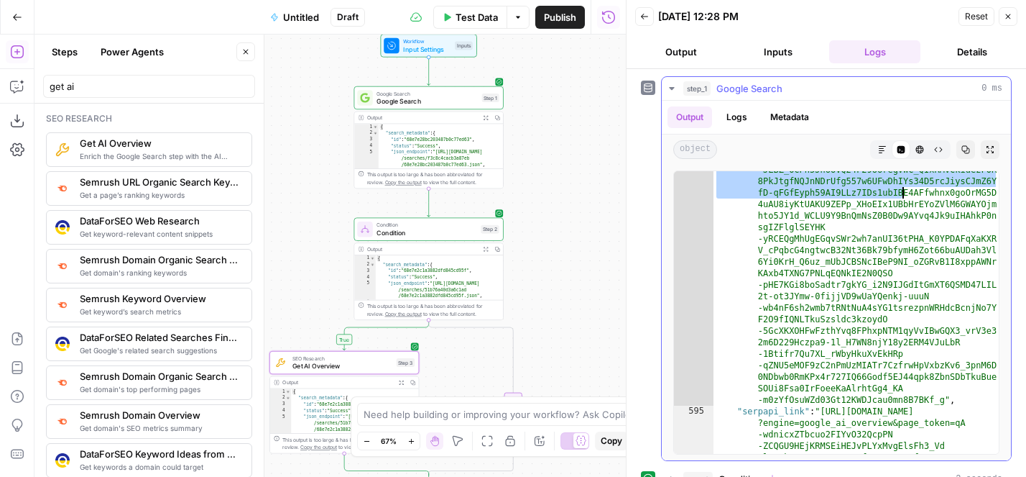
scroll to position [259, 0]
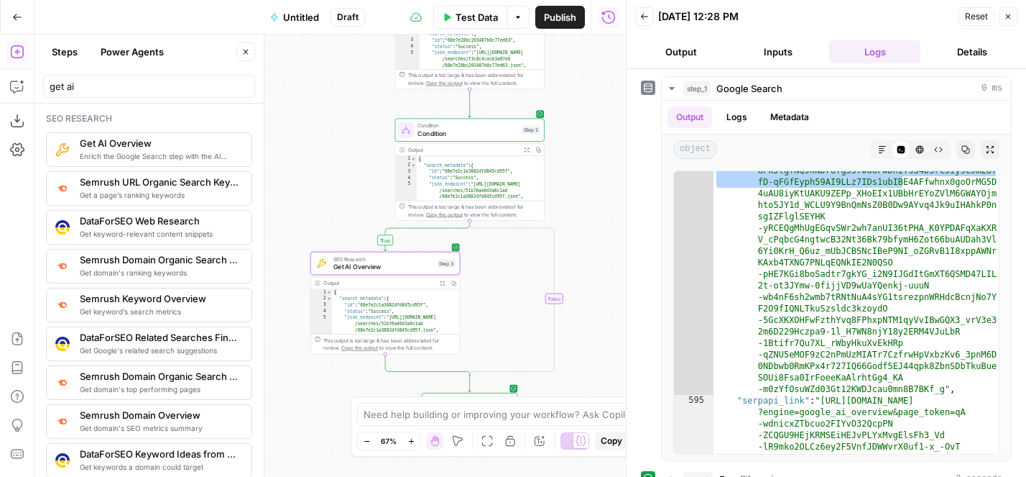
drag, startPoint x: 565, startPoint y: 288, endPoint x: 606, endPoint y: 188, distance: 107.3
click at [606, 188] on div "true false Workflow Input Settings Inputs Google Search Google Search Step 1 Ou…" at bounding box center [331, 256] width 592 height 442
drag, startPoint x: 305, startPoint y: 193, endPoint x: 305, endPoint y: 118, distance: 75.5
click at [305, 118] on div "true false Workflow Input Settings Inputs Google Search Google Search Step 1 Ou…" at bounding box center [331, 256] width 592 height 442
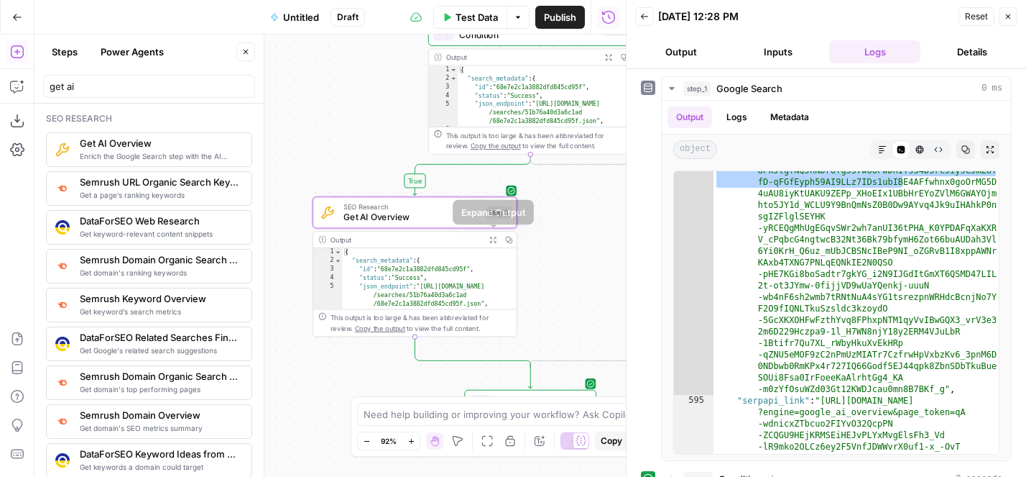
click at [494, 238] on icon "button" at bounding box center [493, 239] width 6 height 6
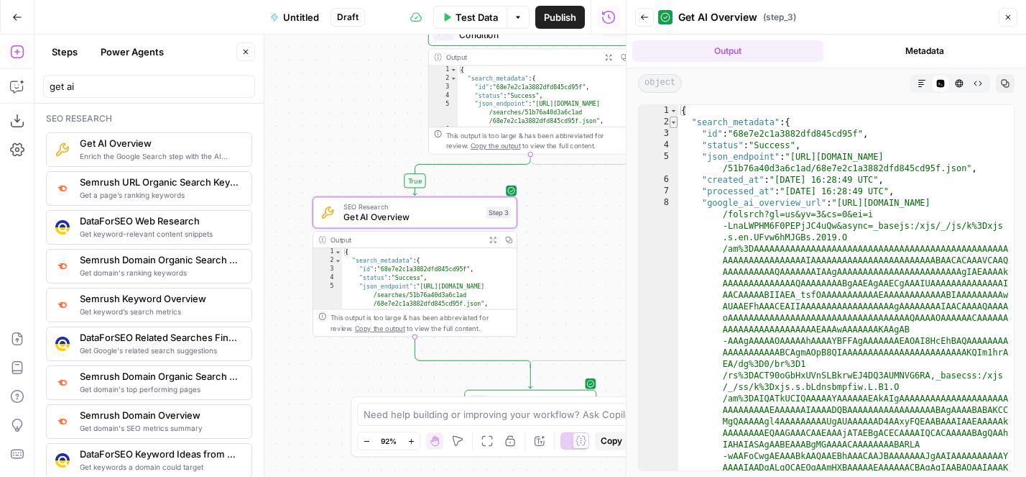
click at [673, 121] on span "Toggle code folding, rows 2 through 11" at bounding box center [674, 122] width 8 height 12
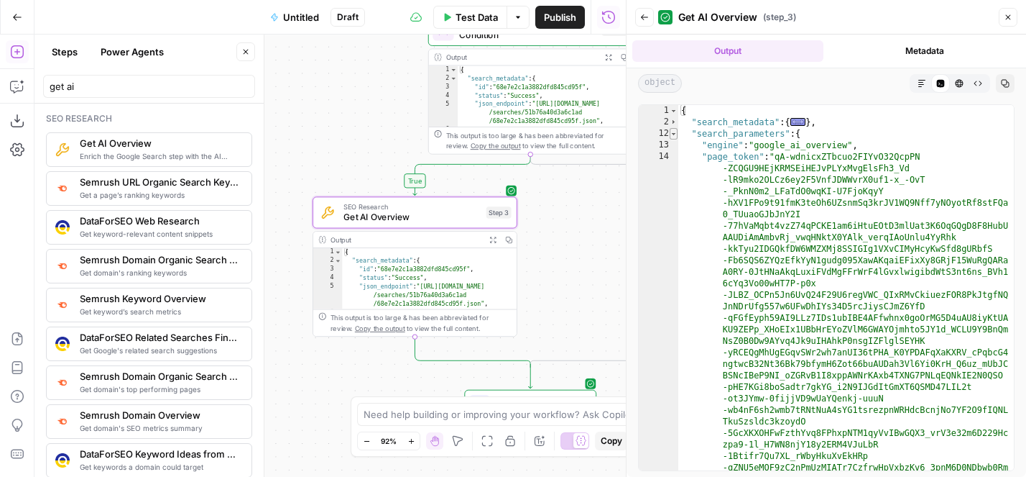
click at [673, 133] on span "Toggle code folding, rows 12 through 15" at bounding box center [674, 134] width 8 height 12
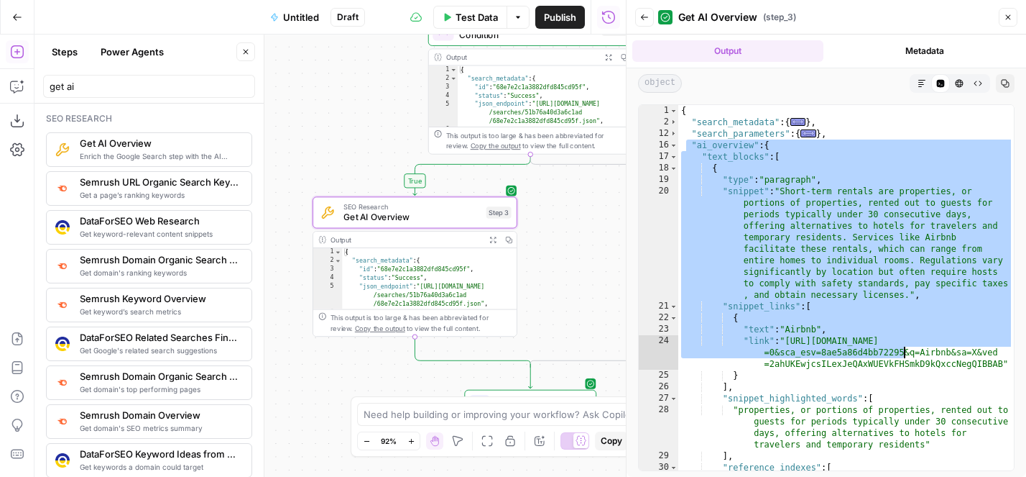
drag, startPoint x: 688, startPoint y: 139, endPoint x: 920, endPoint y: 389, distance: 340.7
click at [920, 389] on div "{ "search_metadata" : { ... } , "search_parameters" : { ... } , "ai_overview" :…" at bounding box center [847, 299] width 336 height 388
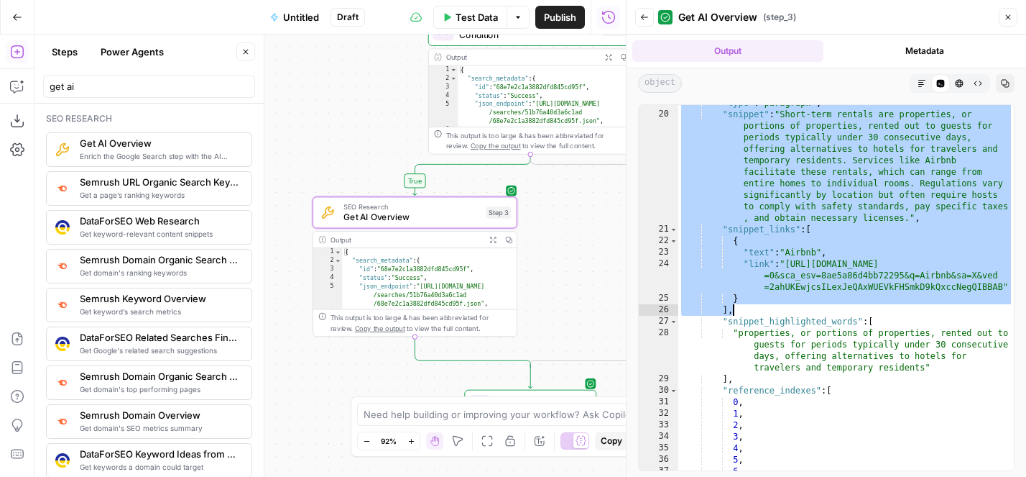
click at [869, 290] on div ""type" : "paragraph" , "snippet" : "Short-term rentals are properties, or porti…" at bounding box center [847, 291] width 336 height 388
type textarea "**********"
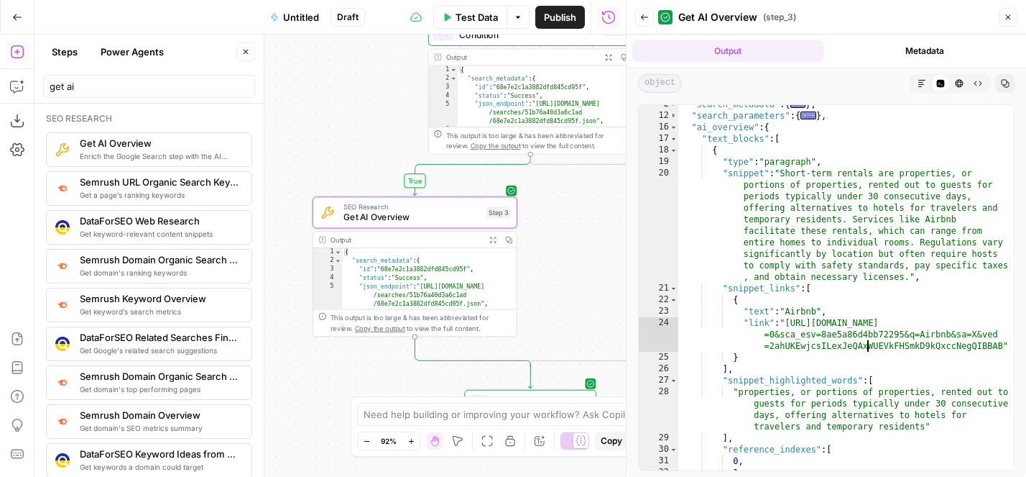
scroll to position [9, 0]
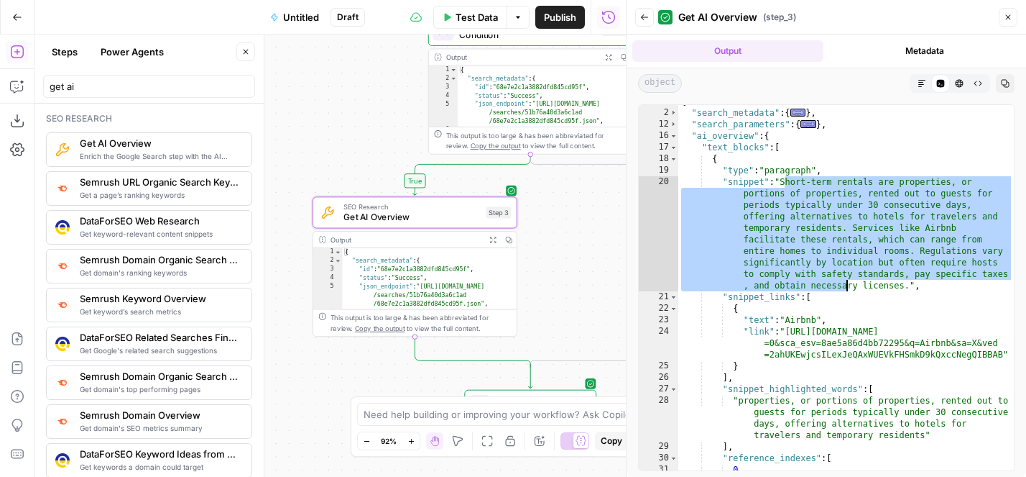
drag, startPoint x: 784, startPoint y: 185, endPoint x: 852, endPoint y: 289, distance: 124.0
click at [852, 289] on div "{ "search_metadata" : { ... } , "search_parameters" : { ... } , "ai_overview" :…" at bounding box center [847, 290] width 336 height 388
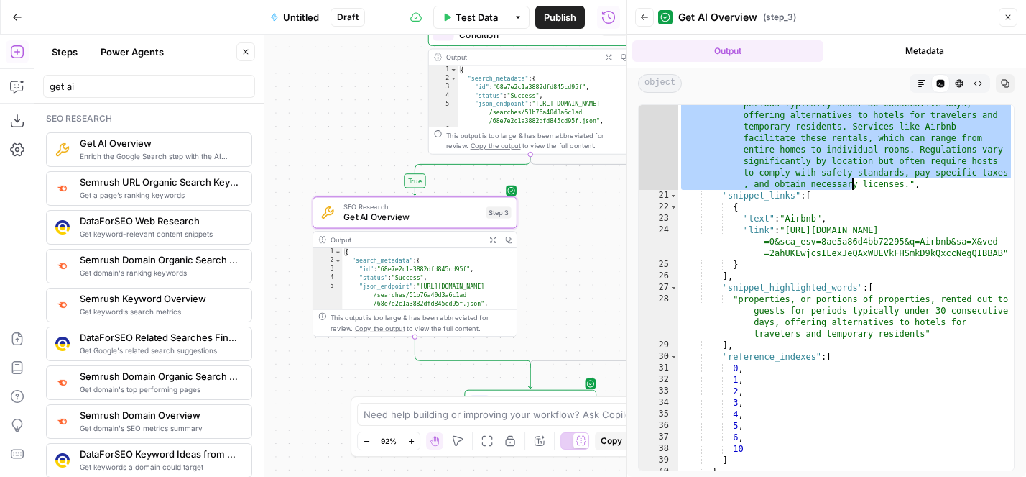
scroll to position [167, 0]
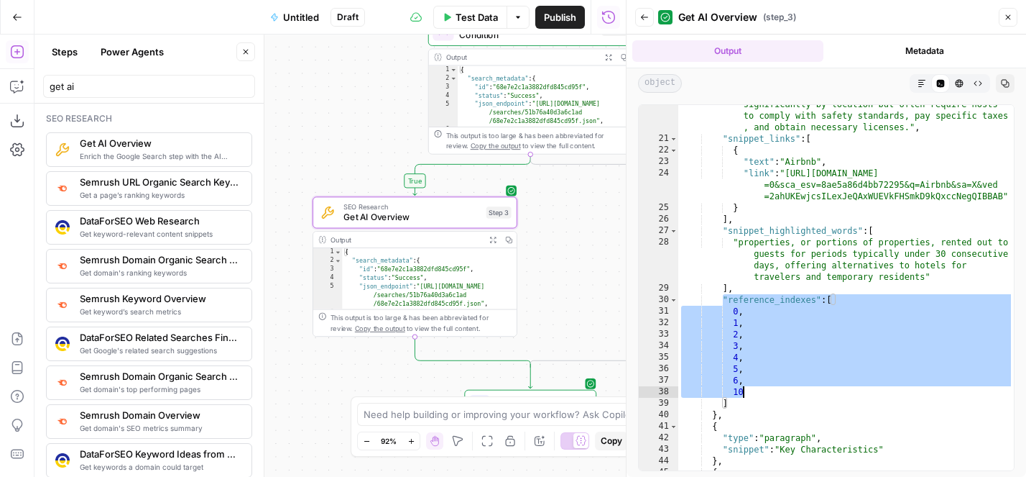
drag, startPoint x: 722, startPoint y: 300, endPoint x: 783, endPoint y: 395, distance: 113.1
click at [783, 395] on div ""snippet" : "Short-term rentals are properties, or portions of properties, rent…" at bounding box center [847, 264] width 336 height 492
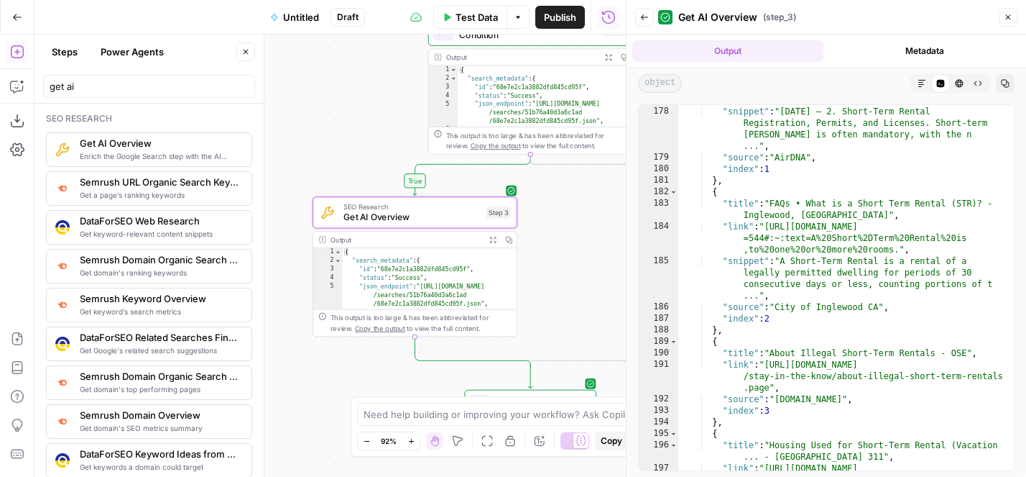
scroll to position [2385, 0]
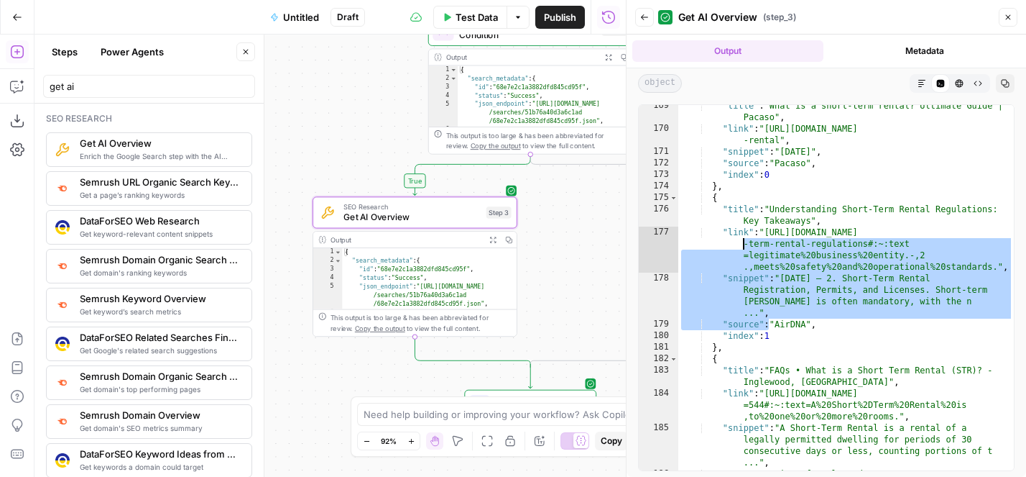
drag, startPoint x: 771, startPoint y: 329, endPoint x: 731, endPoint y: 237, distance: 100.1
click at [732, 238] on div ""title" : "What is a short-term rental? Ultimate Guide | Pacaso" , "link" : "ht…" at bounding box center [847, 300] width 336 height 400
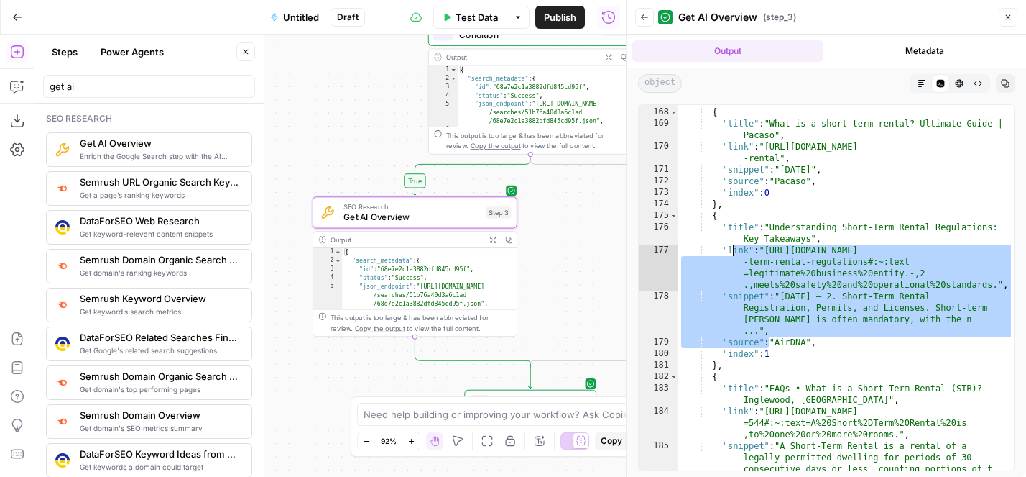
scroll to position [2379, 0]
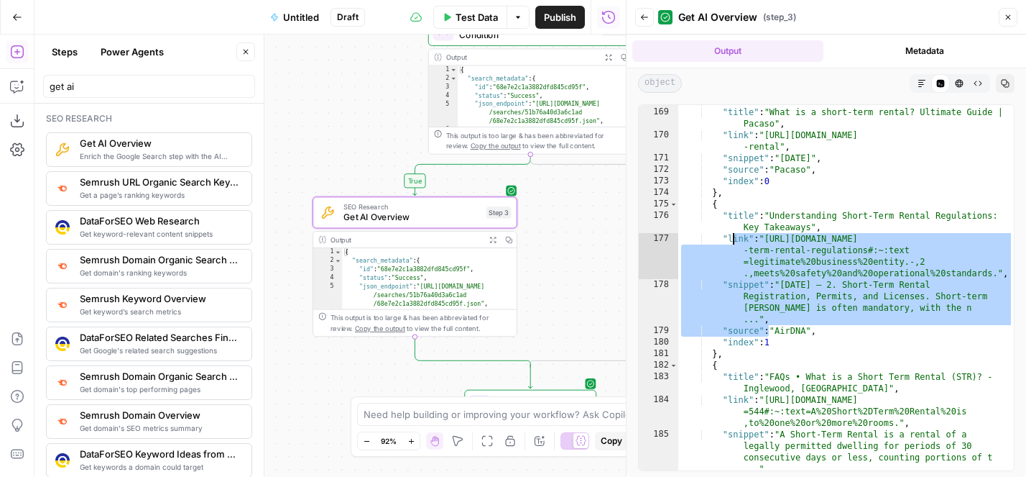
click at [768, 360] on div "{ "title" : "What is a short-term rental? Ultimate Guide | Pacaso" , "link" : "…" at bounding box center [847, 306] width 336 height 423
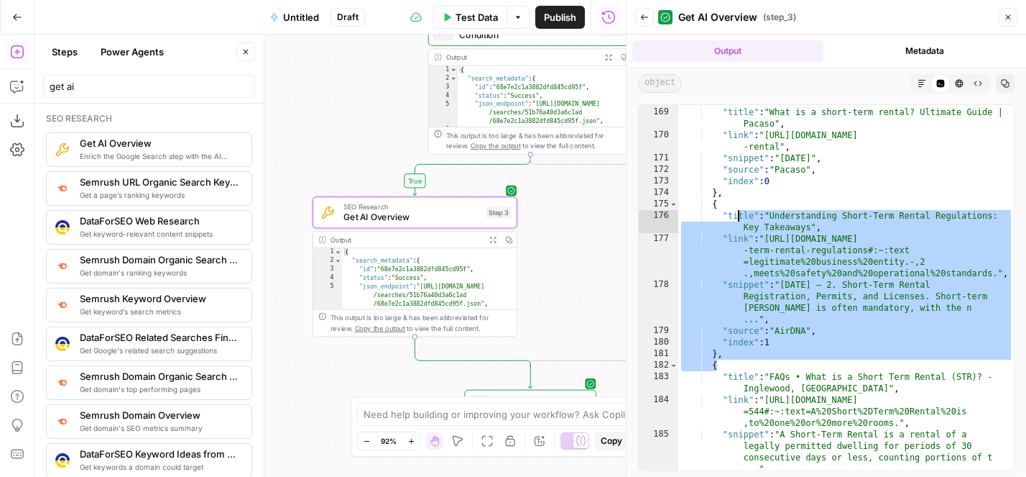
drag, startPoint x: 795, startPoint y: 360, endPoint x: 734, endPoint y: 210, distance: 162.2
click at [735, 210] on div "{ "title" : "What is a short-term rental? Ultimate Guide | Pacaso" , "link" : "…" at bounding box center [847, 306] width 336 height 423
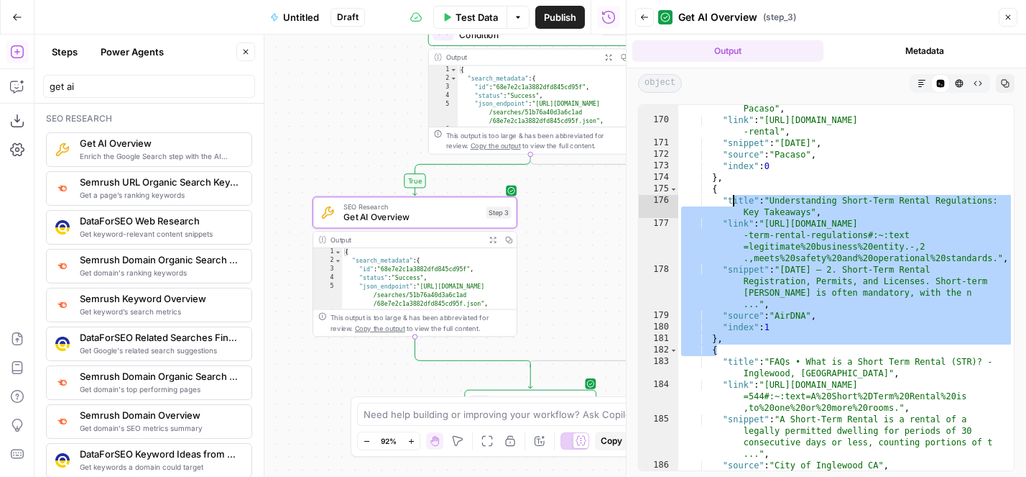
scroll to position [2393, 0]
click at [798, 329] on div ""title" : "What is a short-term rental? Ultimate Guide | Pacaso" , "link" : "ht…" at bounding box center [847, 291] width 336 height 400
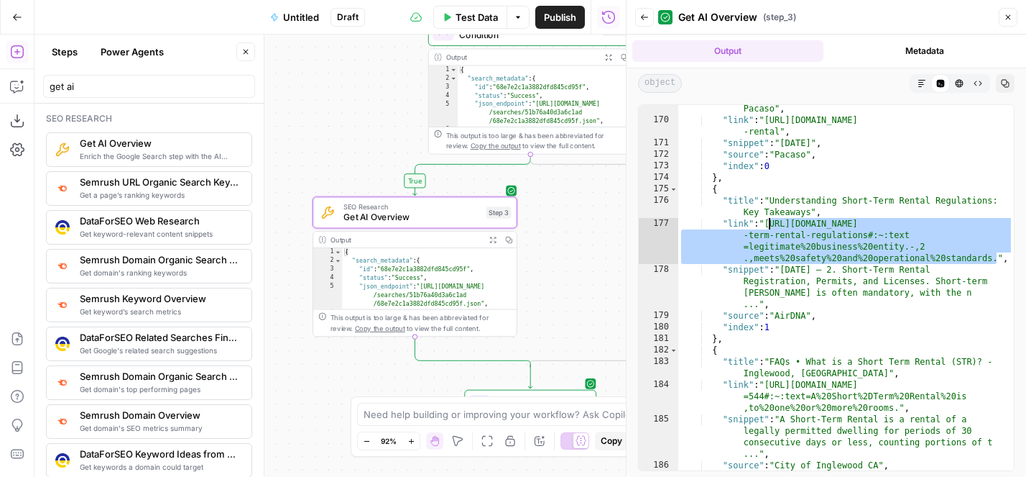
drag, startPoint x: 998, startPoint y: 262, endPoint x: 771, endPoint y: 221, distance: 231.4
click at [771, 221] on div ""title" : "What is a short-term rental? Ultimate Guide | Pacaso" , "link" : "ht…" at bounding box center [847, 291] width 336 height 400
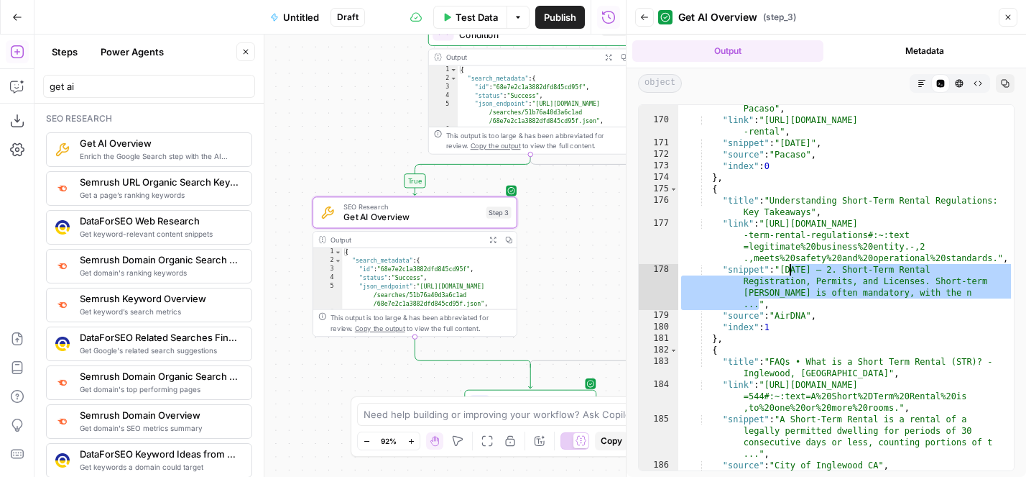
drag, startPoint x: 760, startPoint y: 303, endPoint x: 786, endPoint y: 272, distance: 39.9
click at [786, 272] on div ""title" : "What is a short-term rental? Ultimate Guide | Pacaso" , "link" : "ht…" at bounding box center [847, 291] width 336 height 400
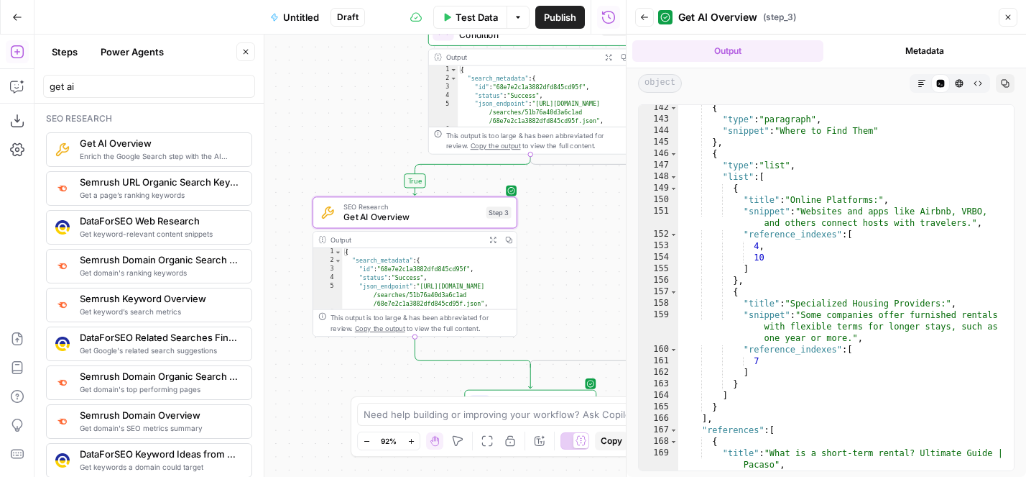
scroll to position [1783, 0]
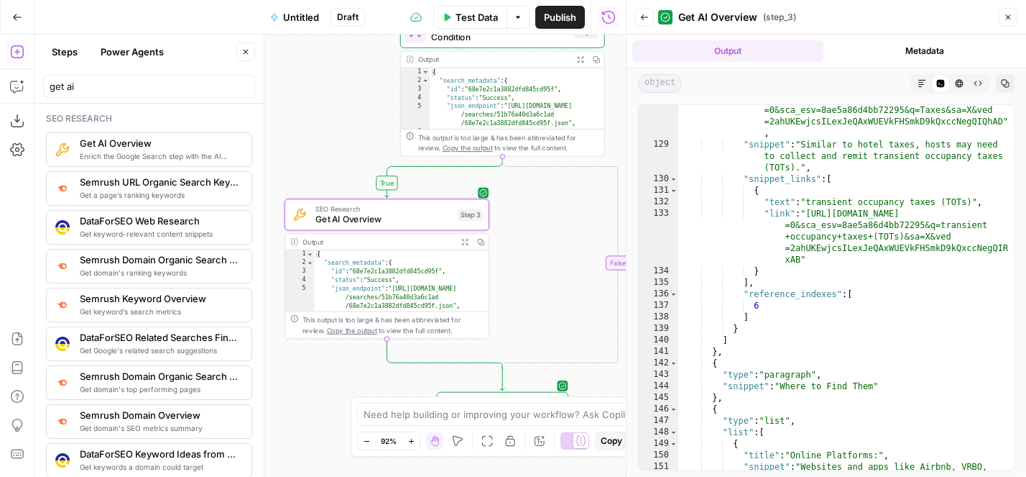
drag, startPoint x: 592, startPoint y: 236, endPoint x: 415, endPoint y: 260, distance: 178.4
click at [415, 260] on div "true false Workflow Input Settings Inputs Google Search Google Search Step 1 Ou…" at bounding box center [331, 256] width 592 height 442
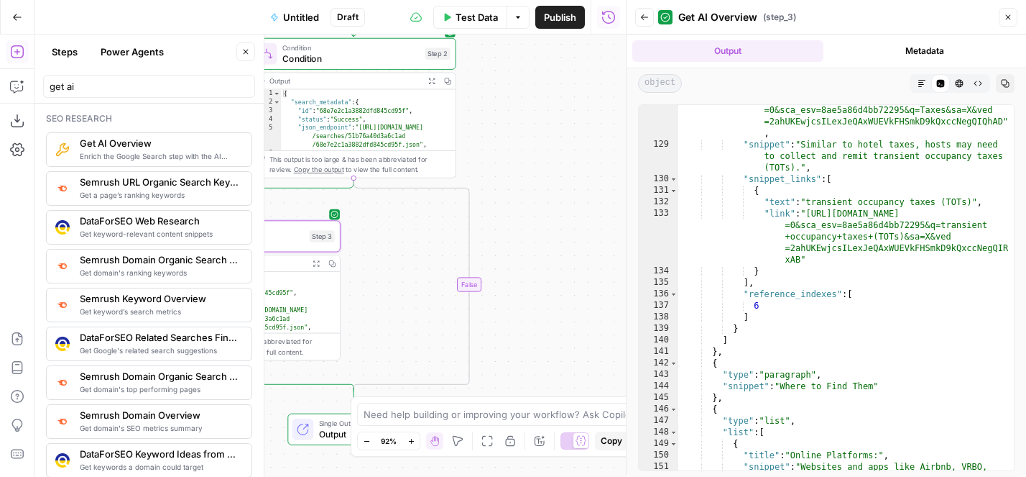
drag, startPoint x: 431, startPoint y: 269, endPoint x: 483, endPoint y: 269, distance: 51.8
click at [483, 269] on div "true false Workflow Input Settings Inputs Google Search Google Search Step 1 Ou…" at bounding box center [331, 256] width 592 height 442
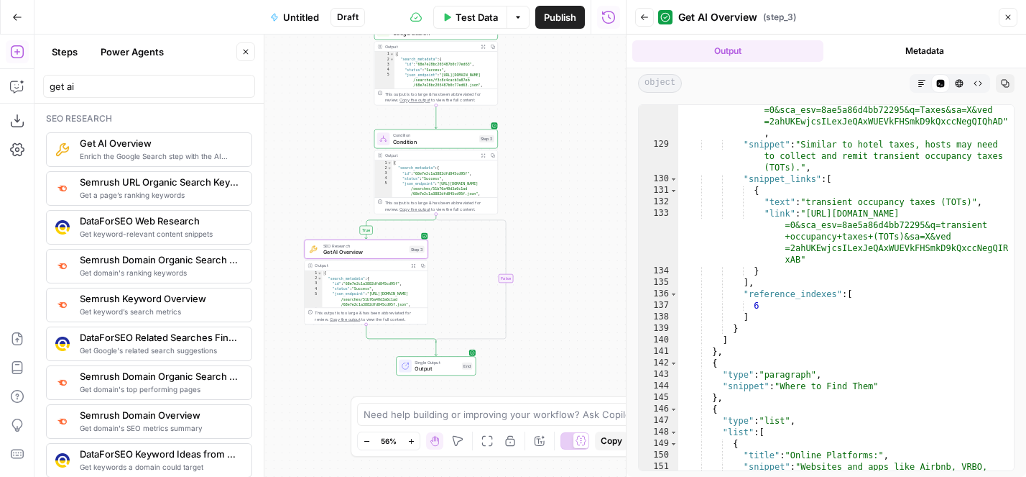
drag, startPoint x: 483, startPoint y: 269, endPoint x: 544, endPoint y: 269, distance: 61.1
click at [544, 269] on div "true false Workflow Input Settings Inputs Google Search Google Search Step 1 Ou…" at bounding box center [331, 256] width 592 height 442
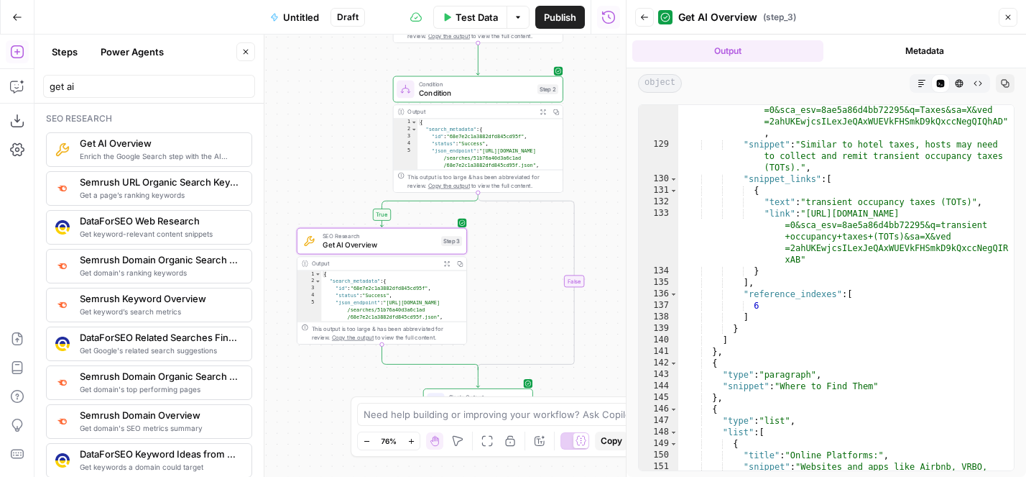
click at [514, 267] on div "true false Workflow Input Settings Inputs Google Search Google Search Step 1 Ou…" at bounding box center [331, 256] width 592 height 442
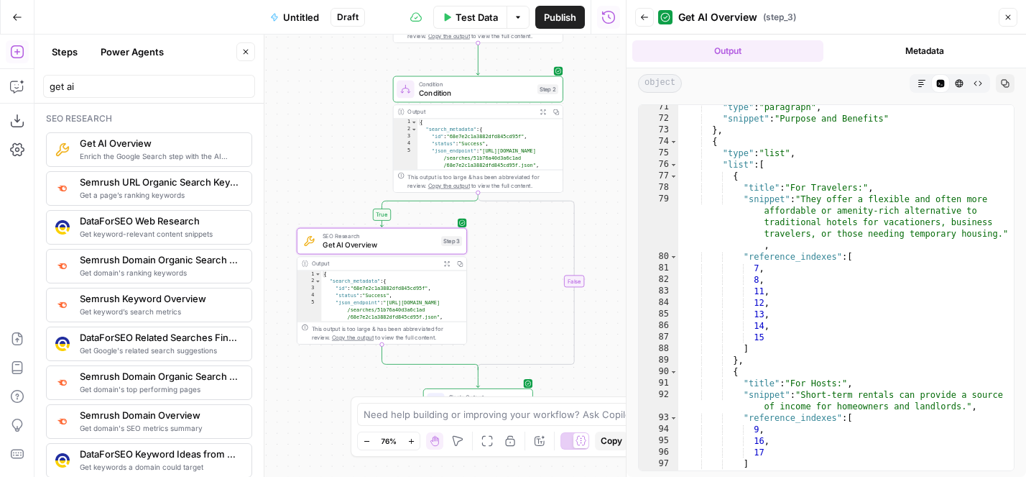
scroll to position [709, 0]
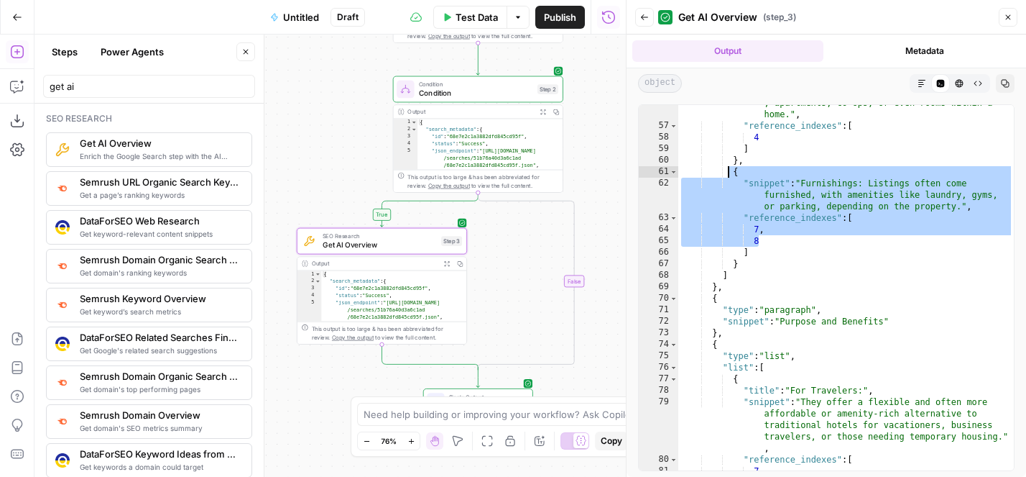
drag, startPoint x: 797, startPoint y: 238, endPoint x: 730, endPoint y: 175, distance: 92.5
click at [730, 175] on div ""snippet" : "Property Types: They can include houses , apartments, co-ops, or e…" at bounding box center [847, 291] width 336 height 411
click at [765, 235] on div ""snippet" : "Property Types: They can include houses , apartments, co-ops, or e…" at bounding box center [847, 291] width 336 height 411
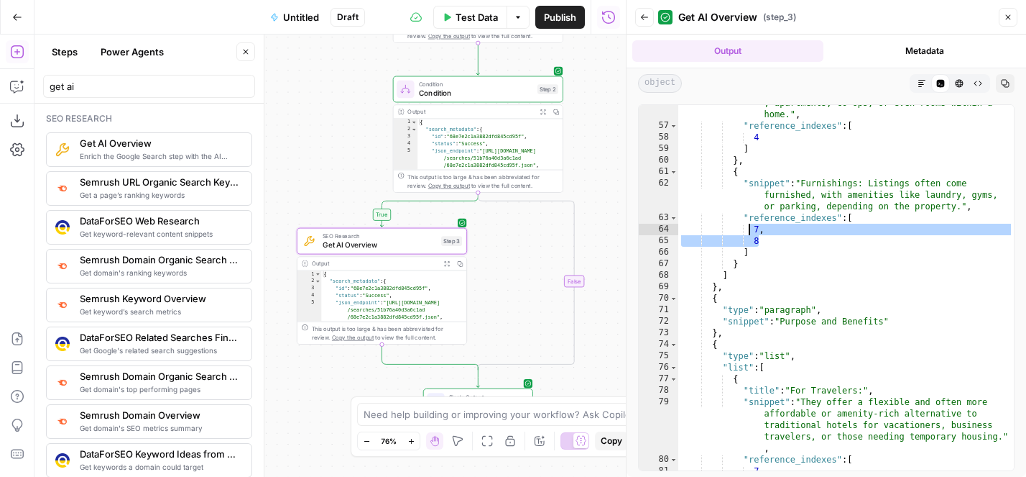
drag, startPoint x: 768, startPoint y: 239, endPoint x: 750, endPoint y: 234, distance: 18.9
click at [750, 234] on div ""snippet" : "Property Types: They can include houses , apartments, co-ops, or e…" at bounding box center [847, 291] width 336 height 411
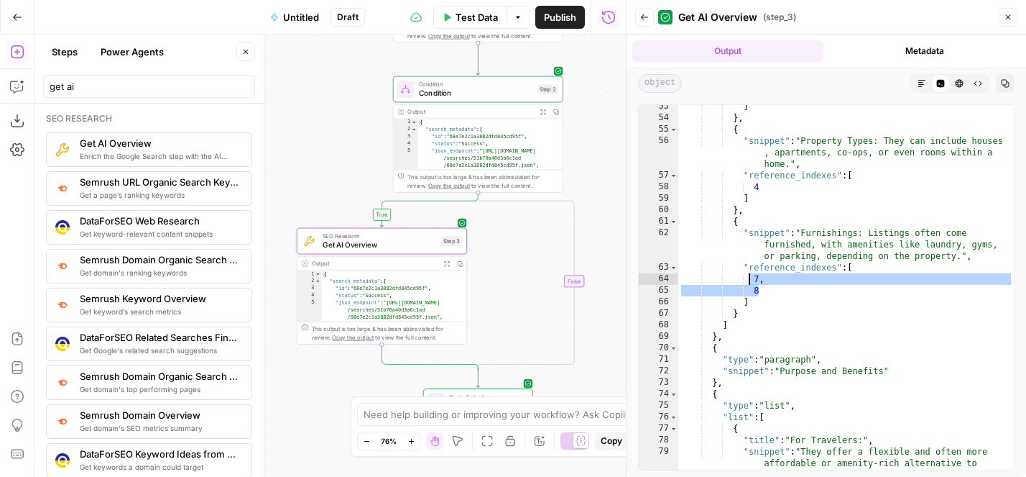
click at [767, 291] on div "] } , { "snippet" : "Property Types: They can include houses , apartments, co-o…" at bounding box center [847, 318] width 336 height 434
drag, startPoint x: 767, startPoint y: 291, endPoint x: 751, endPoint y: 277, distance: 21.4
click at [752, 277] on div "] } , { "snippet" : "Property Types: They can include houses , apartments, co-o…" at bounding box center [847, 318] width 336 height 434
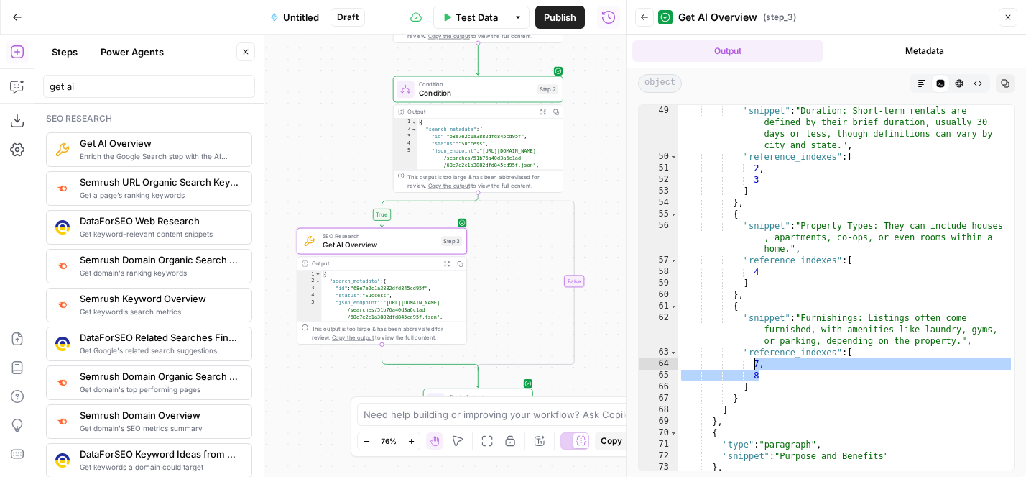
scroll to position [570, 0]
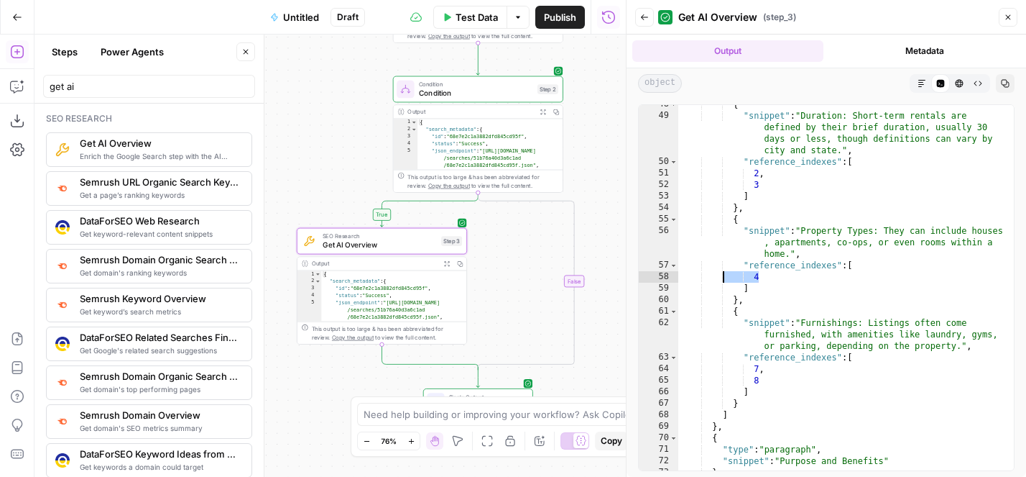
drag, startPoint x: 771, startPoint y: 276, endPoint x: 722, endPoint y: 276, distance: 49.6
click at [722, 276] on div "{ "snippet" : "Duration: Short-term rentals are defined by their brief duration…" at bounding box center [847, 292] width 336 height 388
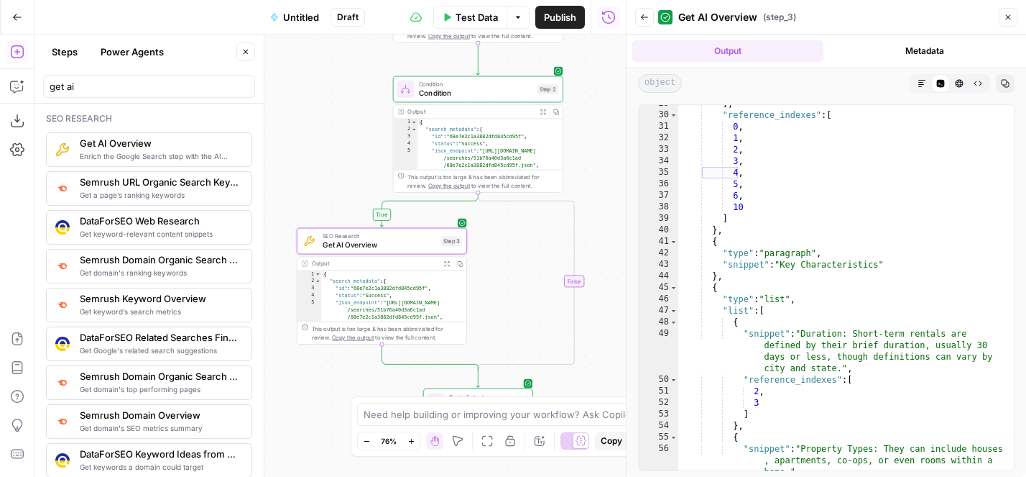
scroll to position [417, 0]
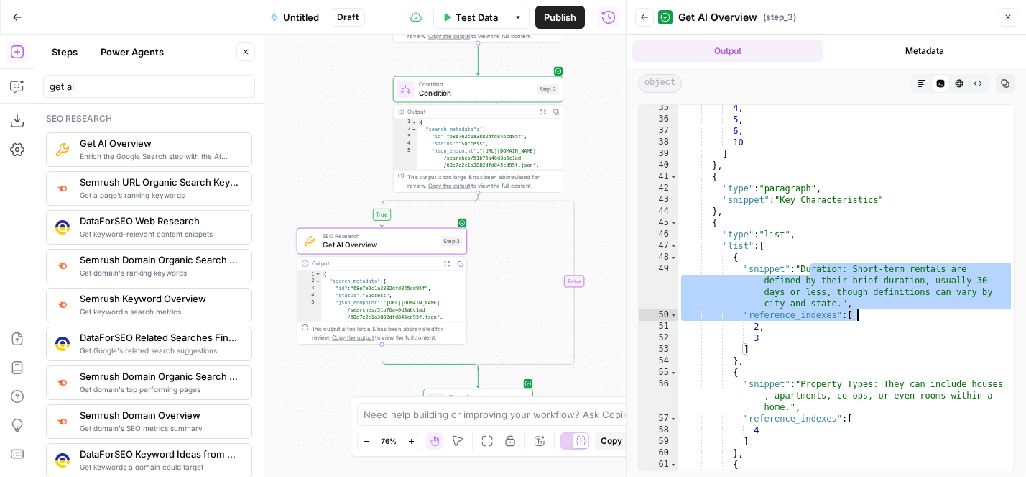
drag, startPoint x: 810, startPoint y: 266, endPoint x: 865, endPoint y: 317, distance: 75.3
click at [865, 317] on div "4 , 5 , 6 , 10 ] } , { "type" : "paragraph" , "snippet" : "Key Characteristics"…" at bounding box center [847, 307] width 336 height 411
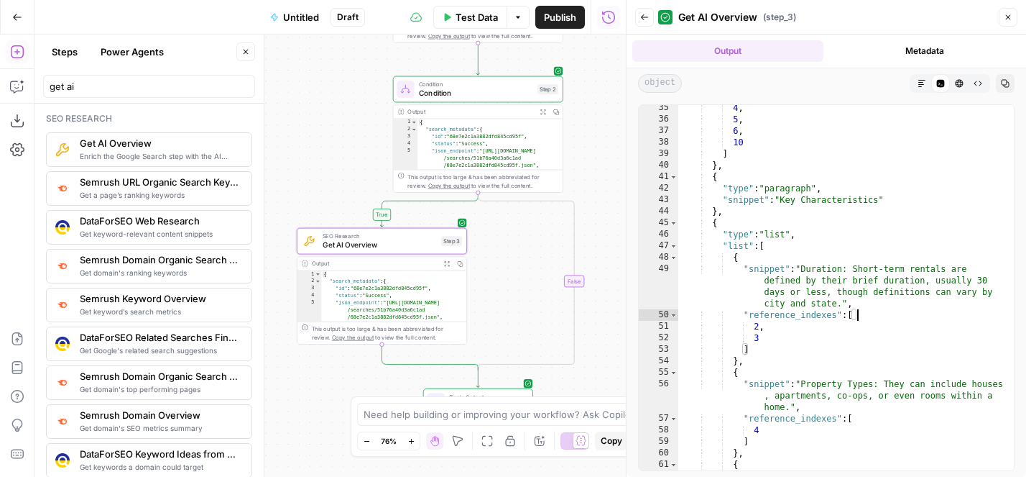
scroll to position [513, 0]
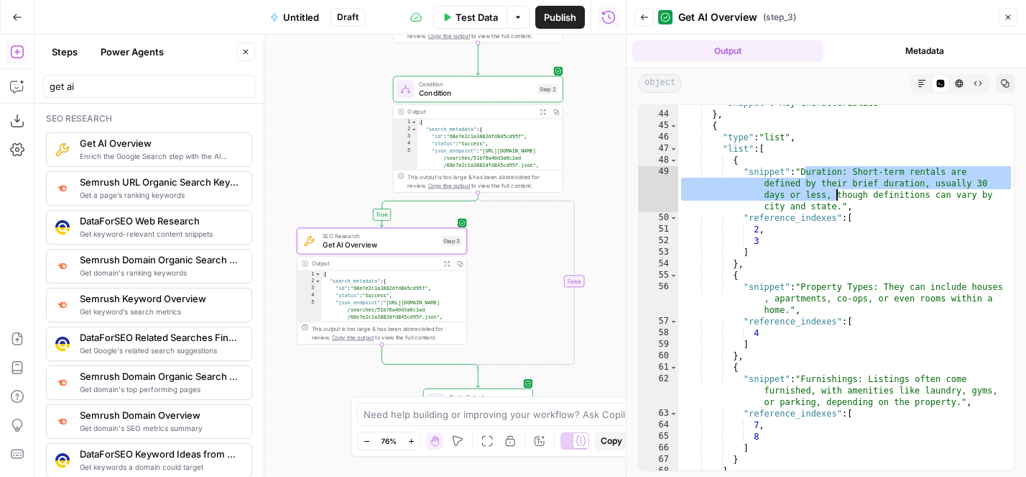
drag, startPoint x: 804, startPoint y: 170, endPoint x: 838, endPoint y: 203, distance: 48.3
click at [838, 203] on div ""snippet" : "Key Characteristics" } , { "type" : "list" , "list" : [ { "snippet…" at bounding box center [847, 291] width 336 height 388
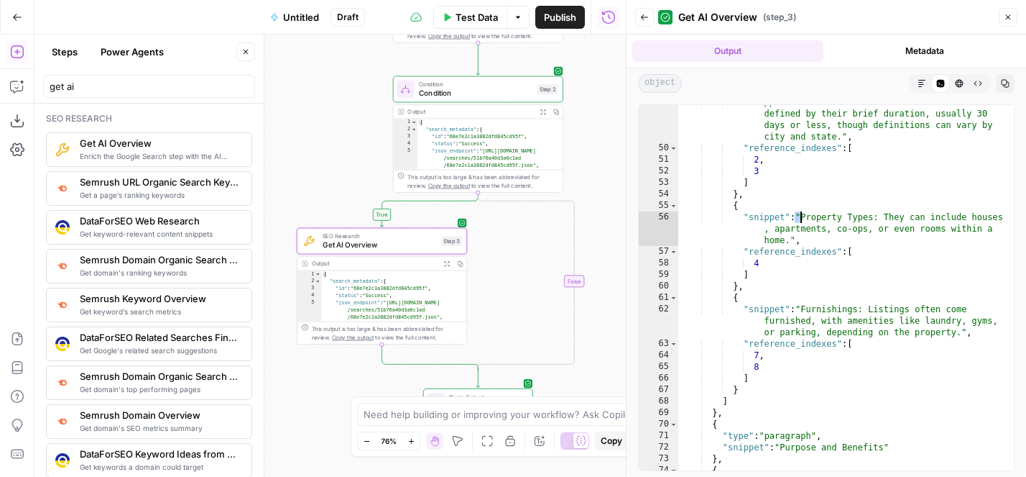
drag, startPoint x: 796, startPoint y: 217, endPoint x: 825, endPoint y: 247, distance: 41.7
click at [825, 247] on div ""snippet" : "Duration: Short-term rentals are defined by their brief duration, …" at bounding box center [847, 307] width 336 height 423
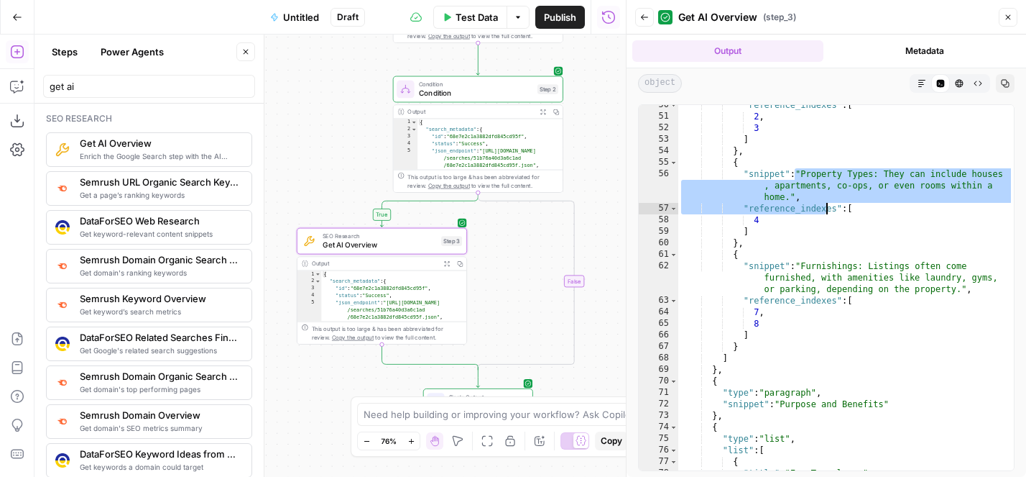
scroll to position [631, 0]
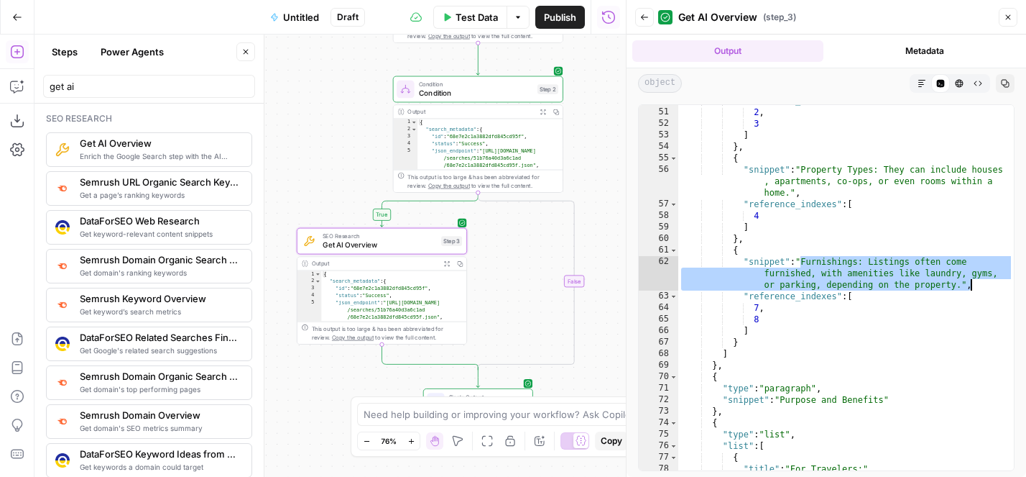
drag, startPoint x: 801, startPoint y: 257, endPoint x: 993, endPoint y: 281, distance: 192.7
click at [989, 281] on div ""reference_indexes" : [ 2 , 3 ] } , { "snippet" : "Property Types: They can inc…" at bounding box center [847, 289] width 336 height 388
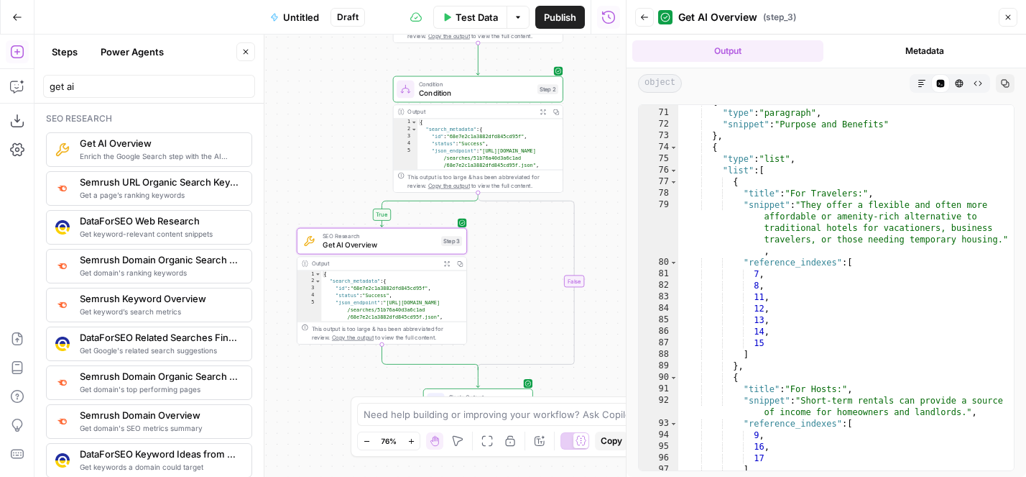
scroll to position [874, 0]
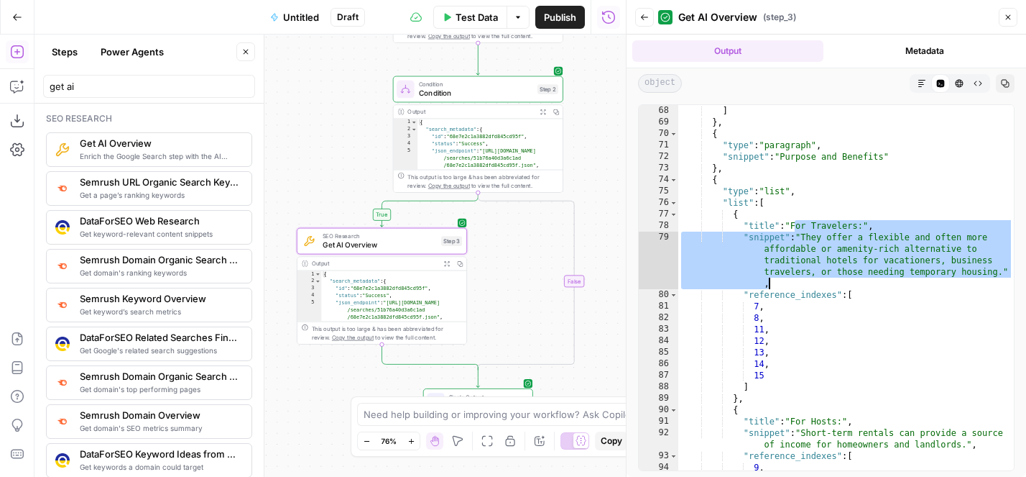
drag, startPoint x: 801, startPoint y: 226, endPoint x: 995, endPoint y: 278, distance: 201.0
click at [989, 278] on div "] } , { "type" : "paragraph" , "snippet" : "Purpose and Benefits" } , { "type" …" at bounding box center [847, 299] width 336 height 388
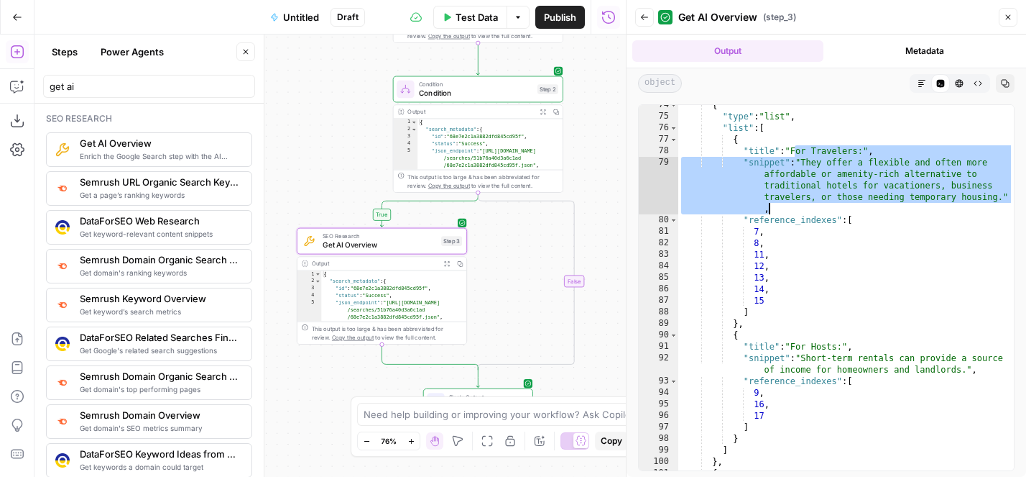
scroll to position [965, 0]
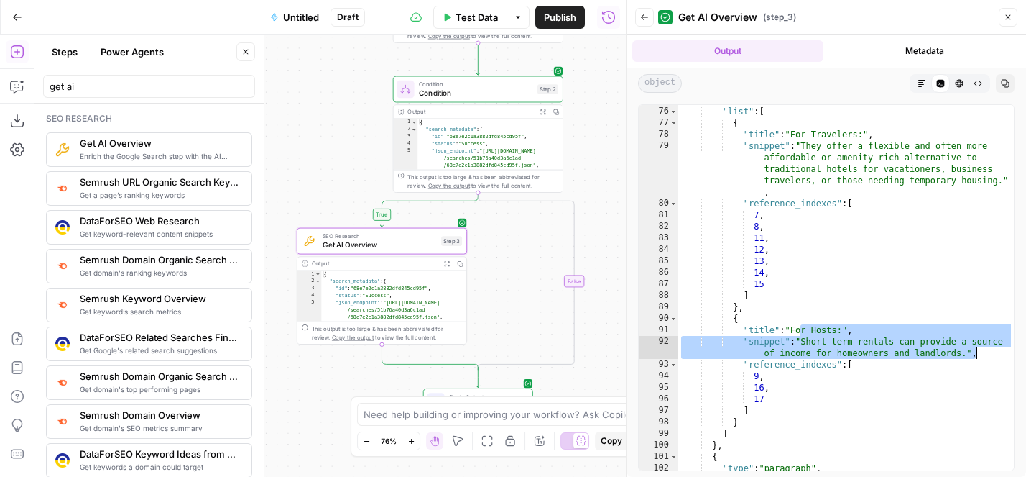
drag, startPoint x: 800, startPoint y: 330, endPoint x: 1008, endPoint y: 357, distance: 209.5
click at [989, 357] on div "**********" at bounding box center [826, 287] width 377 height 367
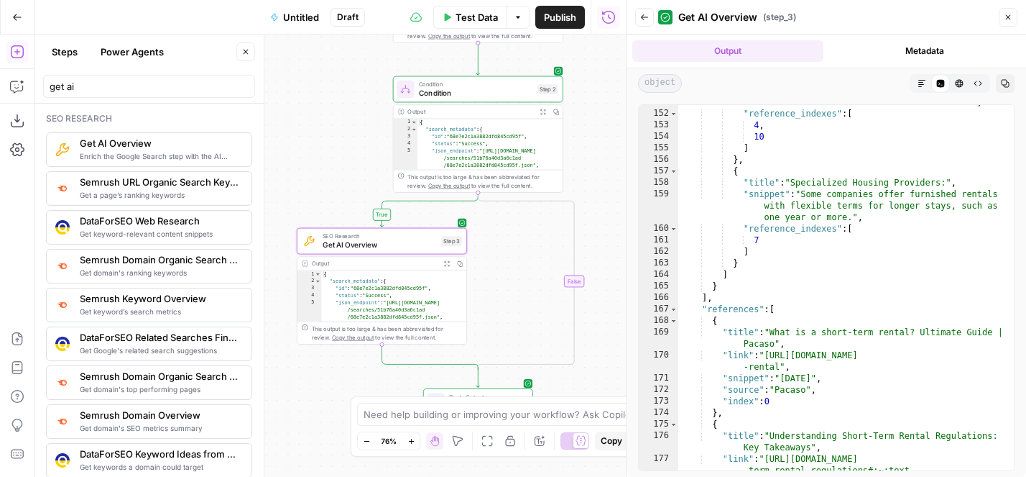
scroll to position [2217, 0]
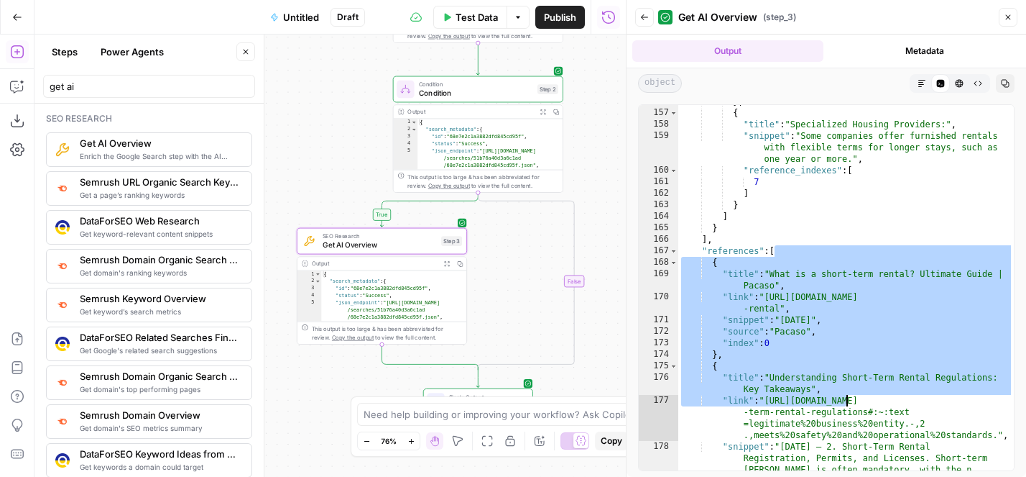
drag, startPoint x: 773, startPoint y: 254, endPoint x: 849, endPoint y: 400, distance: 165.2
click at [849, 400] on div "} , { "title" : "Specialized Housing Providers:" , "snippet" : "Some companies …" at bounding box center [847, 307] width 336 height 423
type textarea "**********"
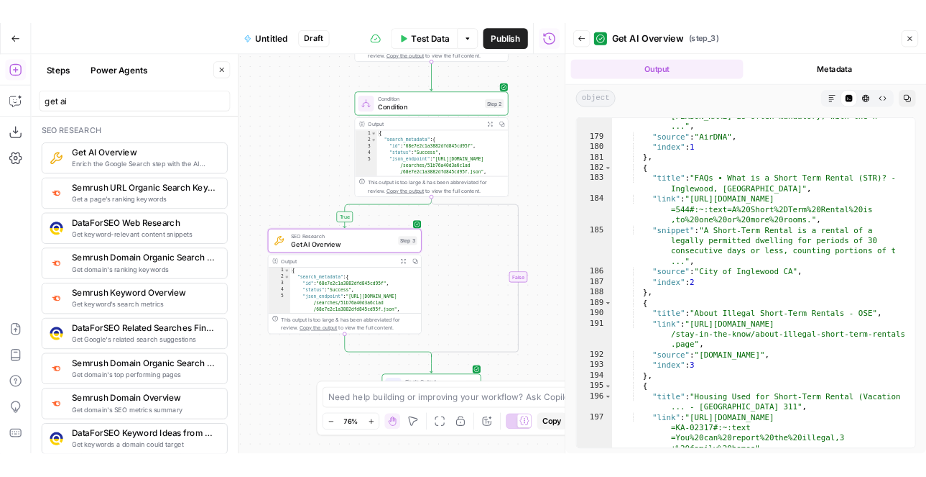
scroll to position [2678, 0]
